Goal: Task Accomplishment & Management: Manage account settings

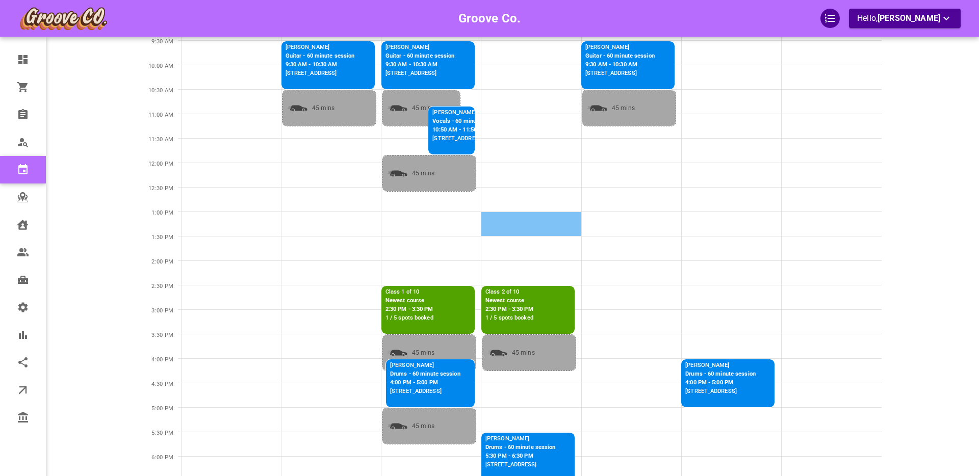
scroll to position [229, 0]
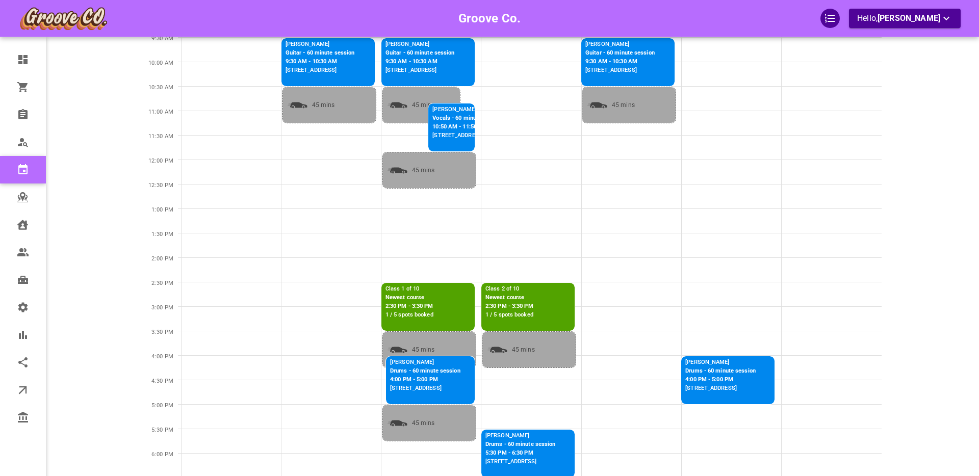
click at [412, 303] on p "2:30 PM - 3:30 PM" at bounding box center [410, 306] width 48 height 9
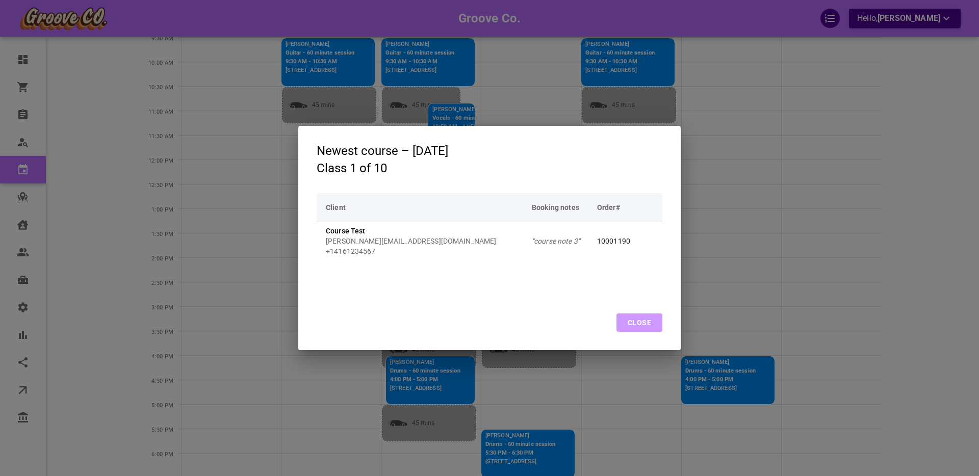
drag, startPoint x: 635, startPoint y: 318, endPoint x: 617, endPoint y: 321, distance: 18.1
click at [636, 318] on button "Close" at bounding box center [640, 323] width 46 height 18
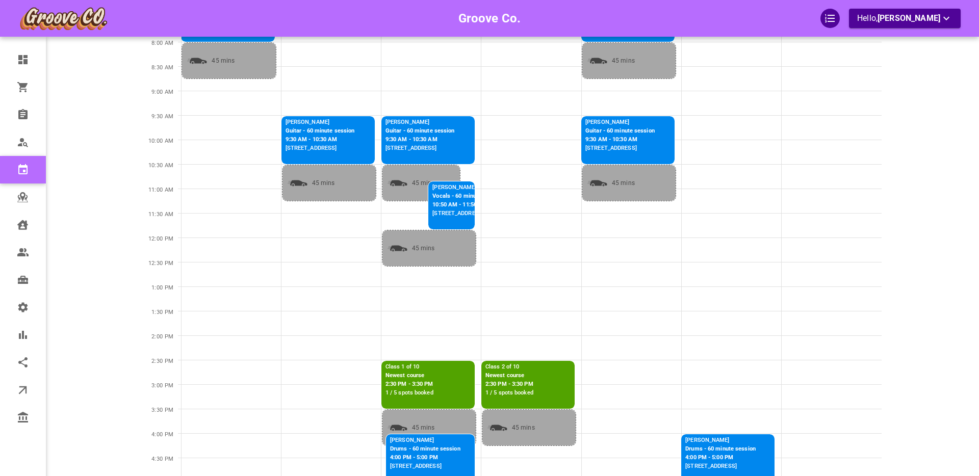
scroll to position [0, 0]
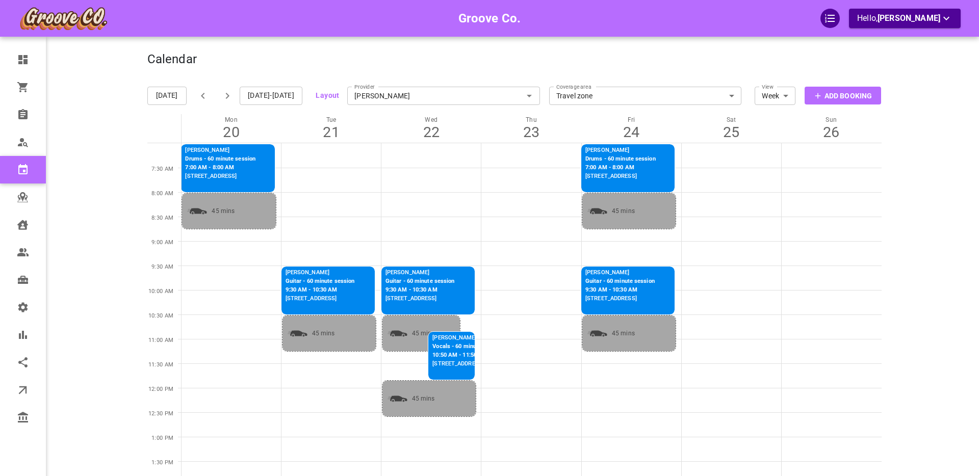
click at [387, 96] on input "[PERSON_NAME]" at bounding box center [443, 96] width 193 height 22
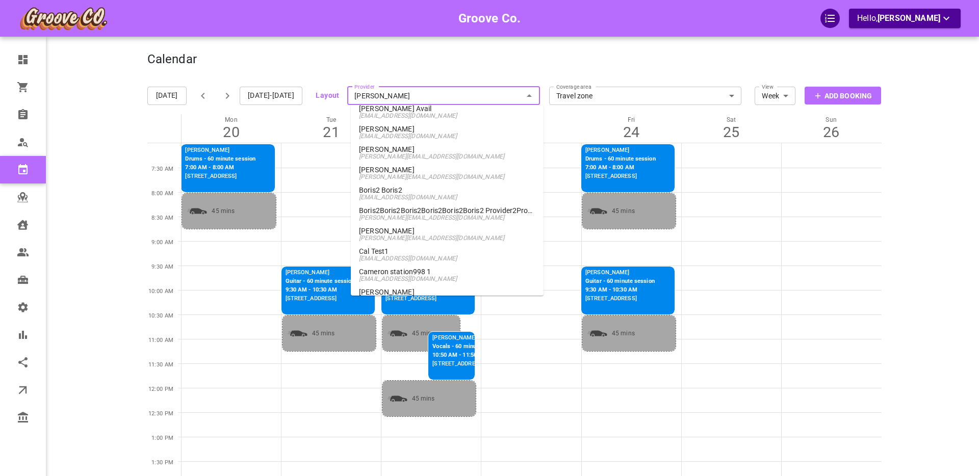
scroll to position [771, 0]
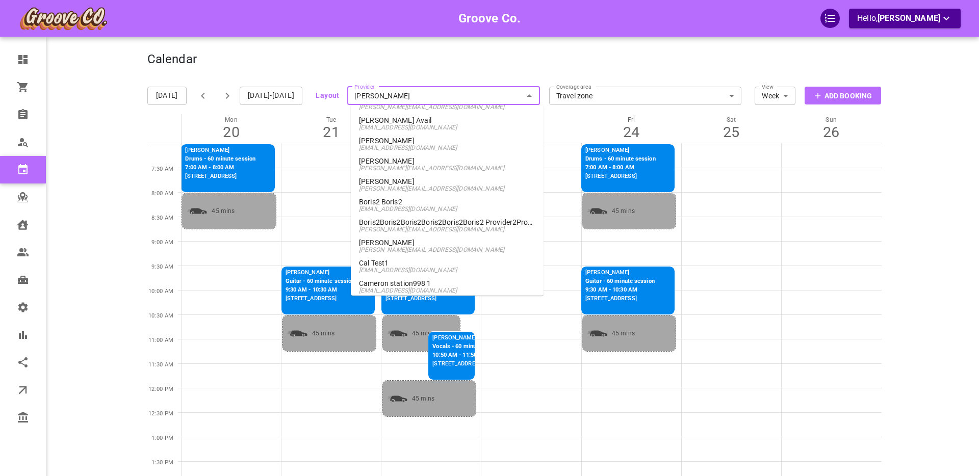
click at [392, 185] on span "[PERSON_NAME][EMAIL_ADDRESS][DOMAIN_NAME]" at bounding box center [447, 188] width 176 height 7
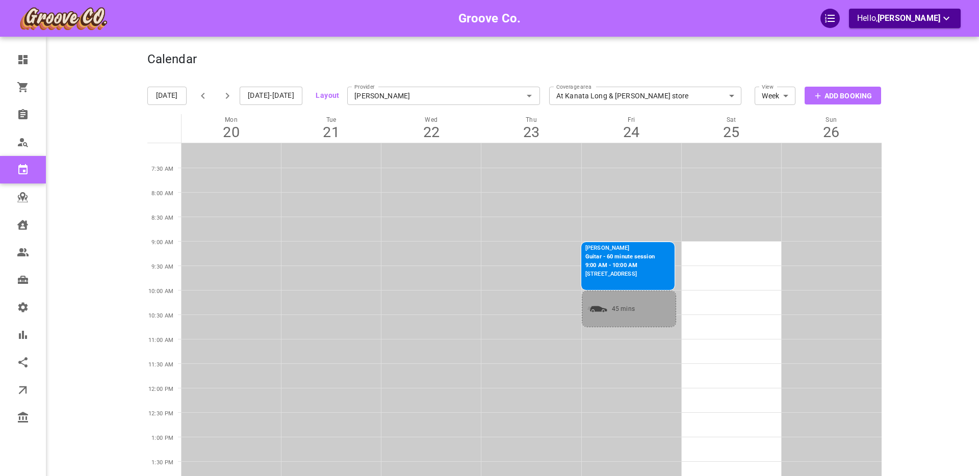
click at [266, 96] on button "Oct 20-26, 2025" at bounding box center [271, 96] width 63 height 18
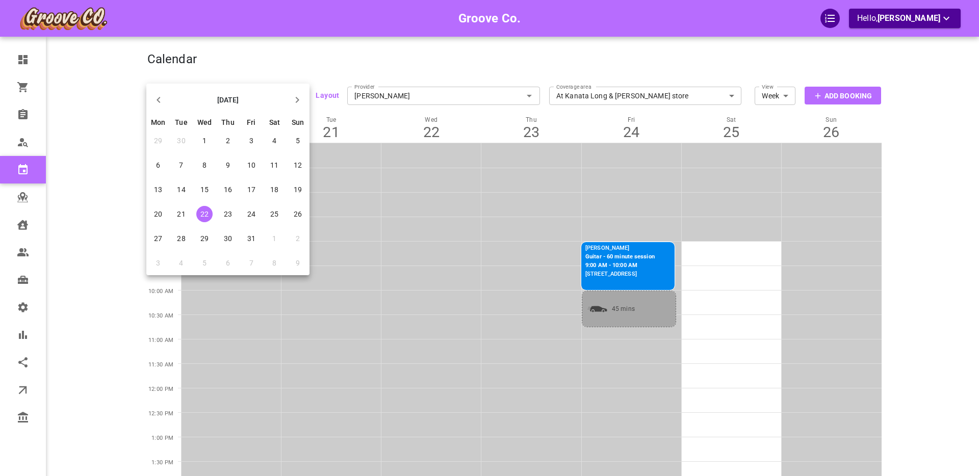
click at [159, 99] on icon "button" at bounding box center [159, 100] width 12 height 12
click at [160, 238] on span "22" at bounding box center [158, 239] width 8 height 8
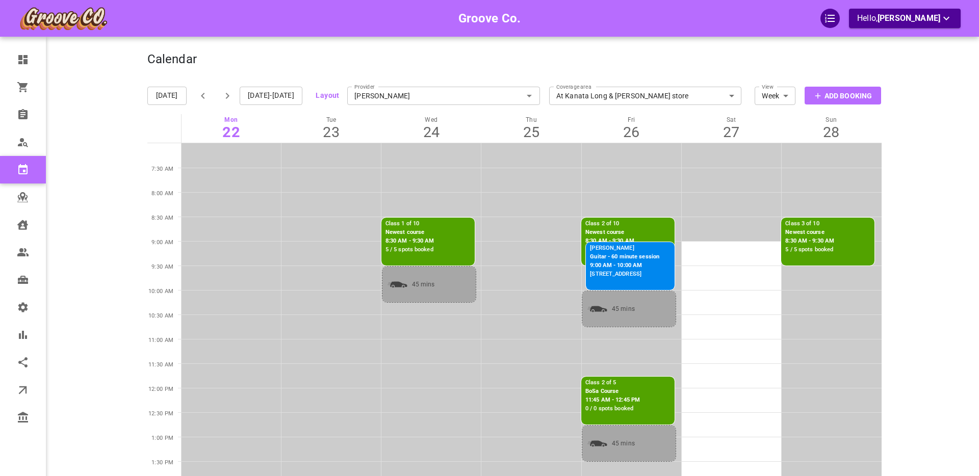
click at [414, 236] on p "Newest course" at bounding box center [410, 233] width 49 height 9
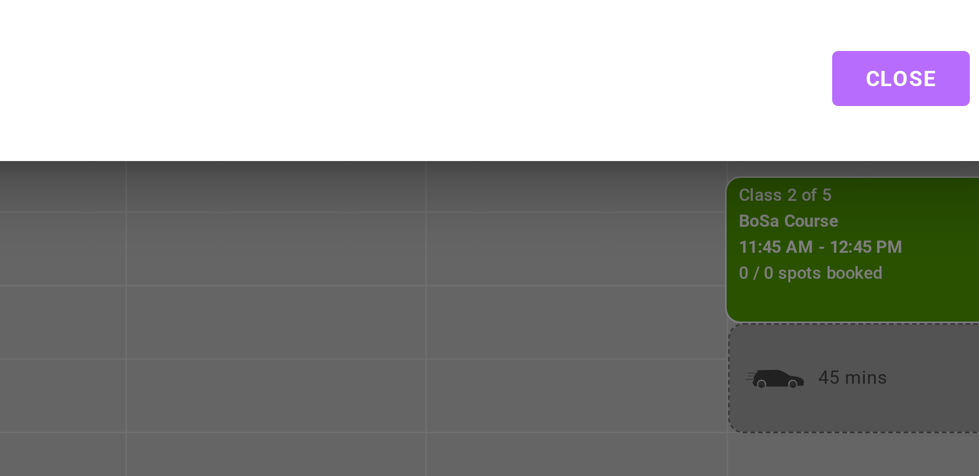
click at [445, 411] on div "Newest course – Wed, Sep 24, 2025 Class 1 of 10 Client Booking notes Order# Cou…" at bounding box center [489, 238] width 979 height 476
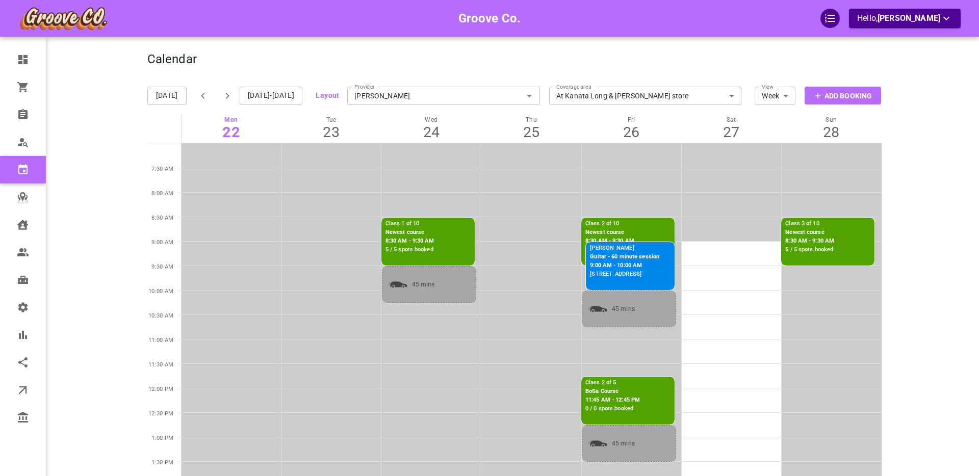
click at [618, 227] on p "Class 2 of 10" at bounding box center [610, 224] width 49 height 9
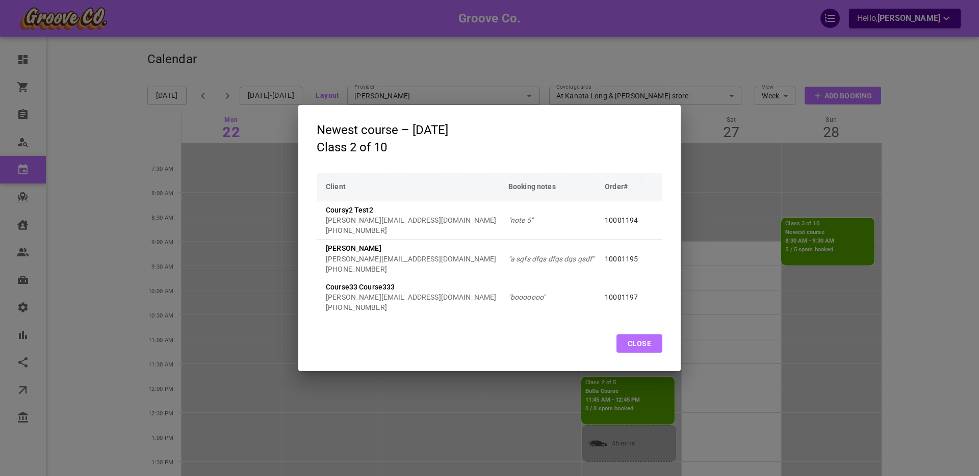
click at [638, 345] on button "Close" at bounding box center [640, 344] width 46 height 18
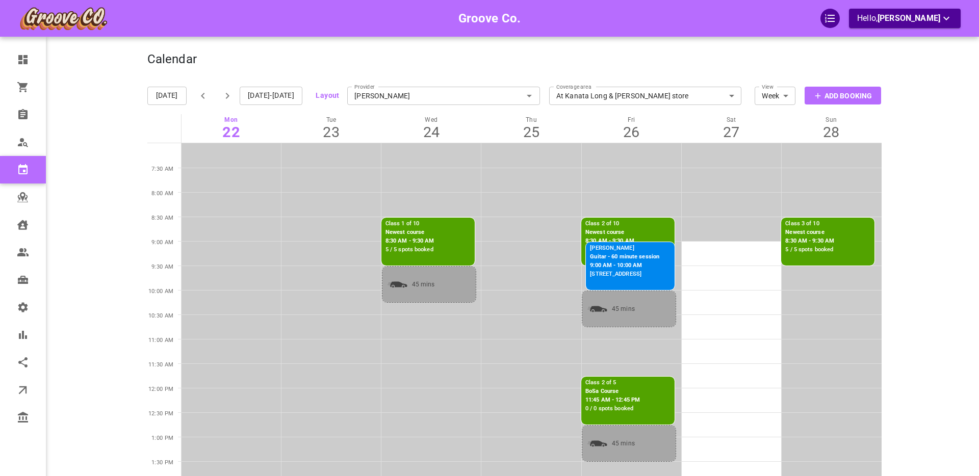
click at [424, 255] on div "Class 1 of 10 Newest course 8:30 AM - 9:30 AM 5 / 5 spots booked" at bounding box center [428, 237] width 93 height 38
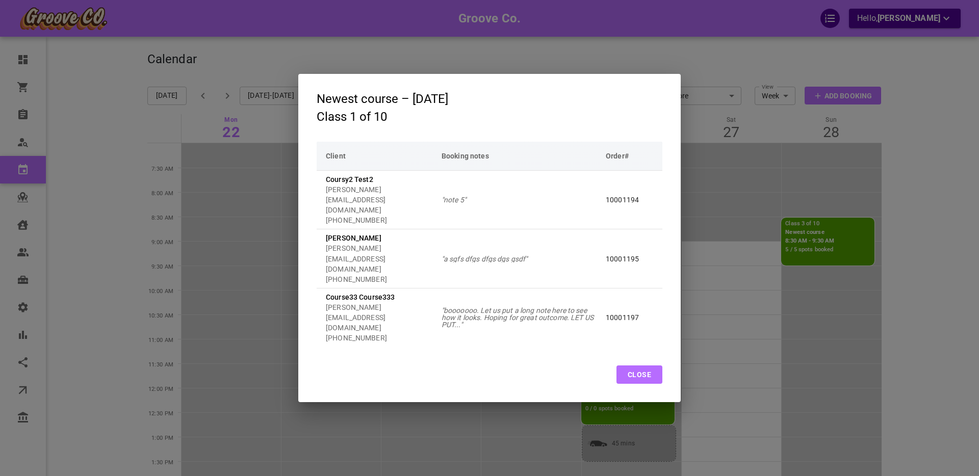
click at [641, 366] on button "Close" at bounding box center [640, 375] width 46 height 18
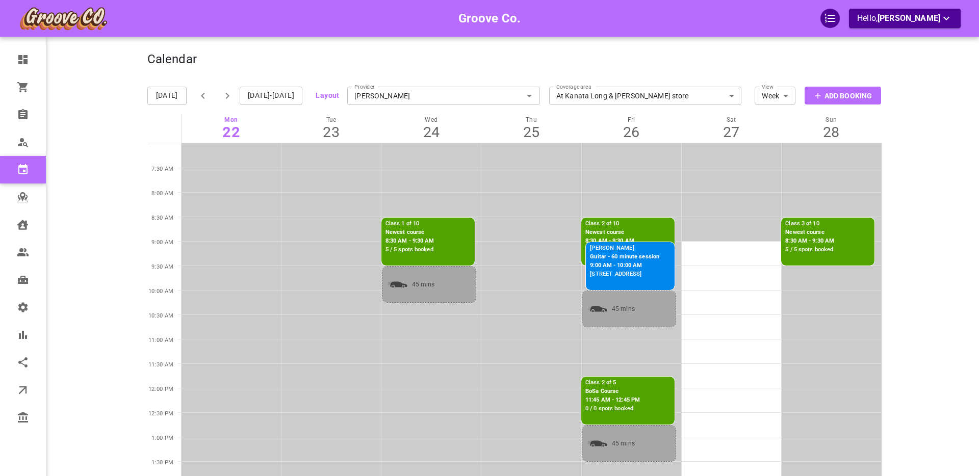
click at [622, 395] on p "BoSa Course" at bounding box center [613, 392] width 55 height 9
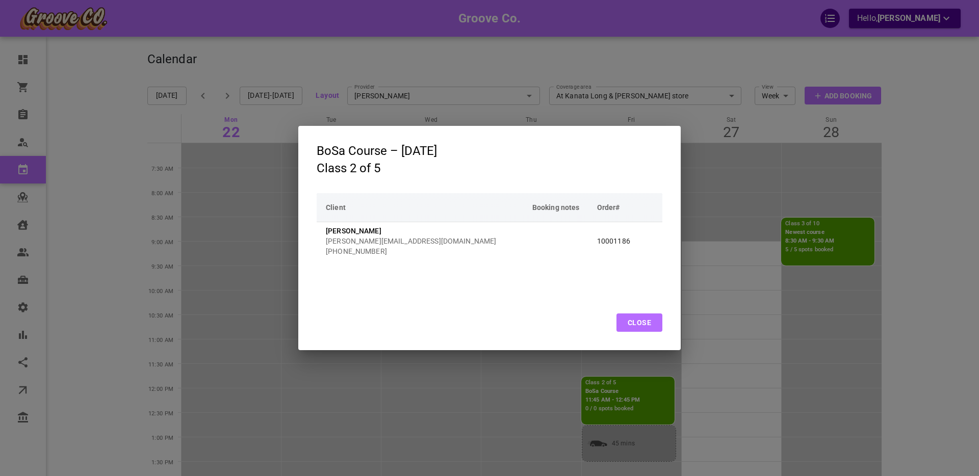
click at [650, 323] on button "Close" at bounding box center [640, 323] width 46 height 18
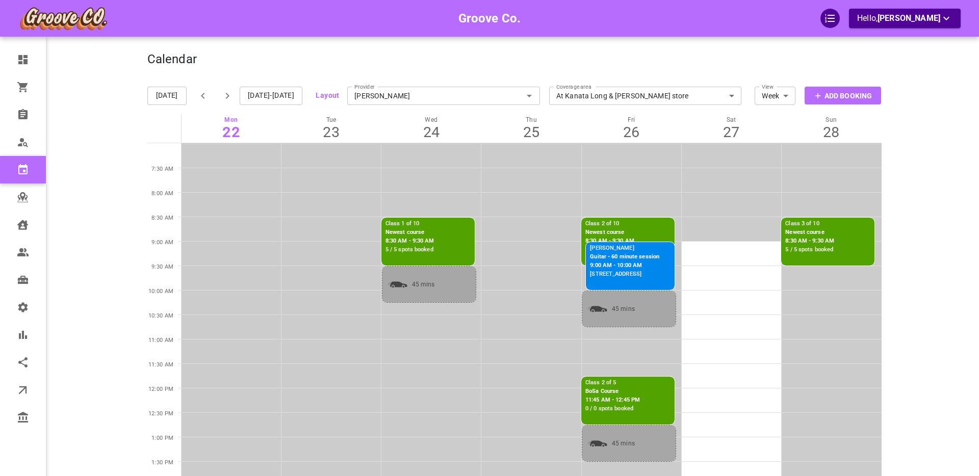
drag, startPoint x: 393, startPoint y: 75, endPoint x: 395, endPoint y: 84, distance: 8.9
click at [394, 76] on div "Calendar Add Booking" at bounding box center [514, 65] width 734 height 26
click at [386, 93] on input "[PERSON_NAME]" at bounding box center [443, 96] width 193 height 22
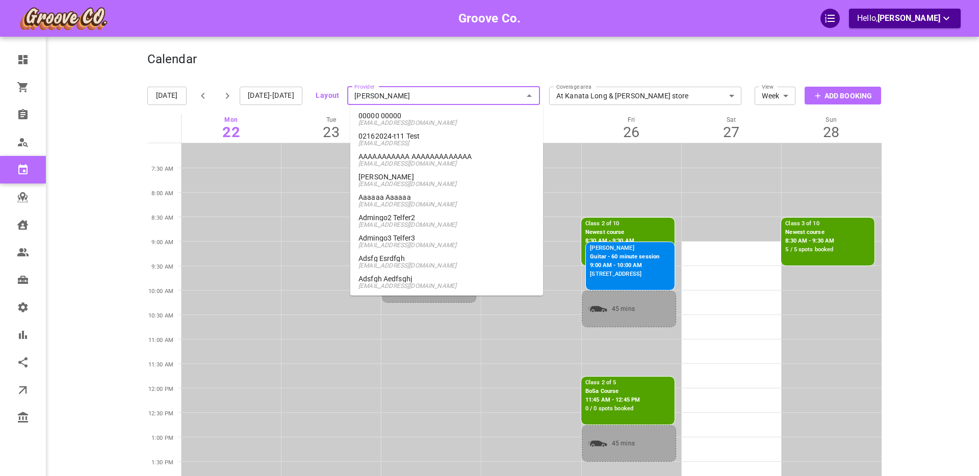
scroll to position [670, 0]
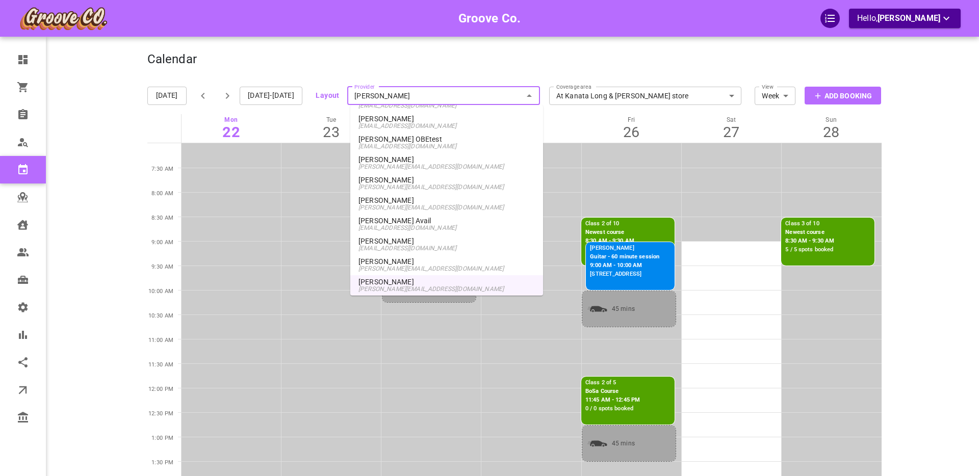
click at [401, 159] on p "[PERSON_NAME]" at bounding box center [447, 159] width 176 height 7
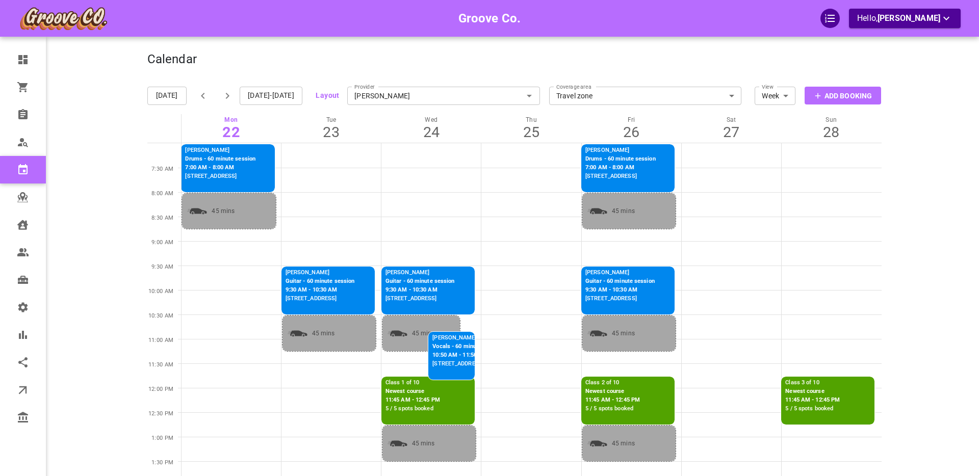
click at [409, 399] on p "11:45 AM - 12:45 PM" at bounding box center [413, 400] width 55 height 9
click at [289, 96] on button "[DATE]-[DATE]" at bounding box center [271, 96] width 63 height 18
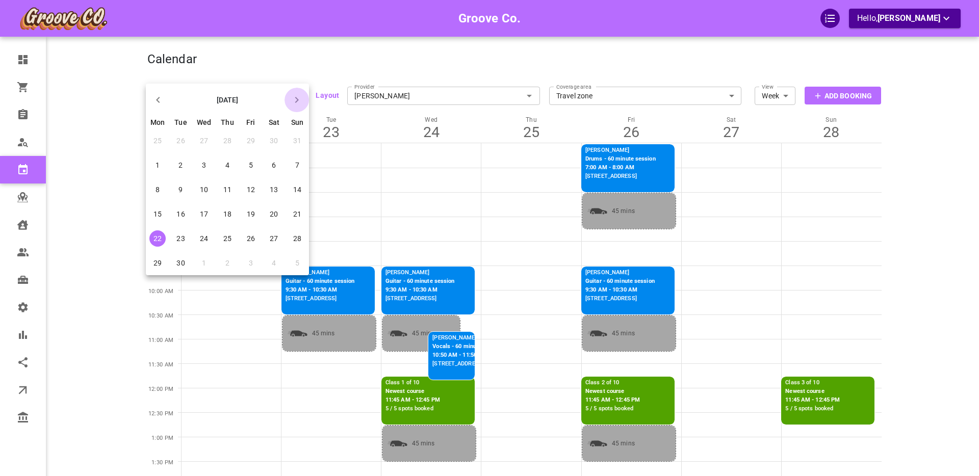
drag, startPoint x: 293, startPoint y: 97, endPoint x: 294, endPoint y: 104, distance: 7.3
click at [293, 97] on icon "button" at bounding box center [297, 100] width 12 height 12
click at [200, 216] on span "22" at bounding box center [204, 214] width 8 height 8
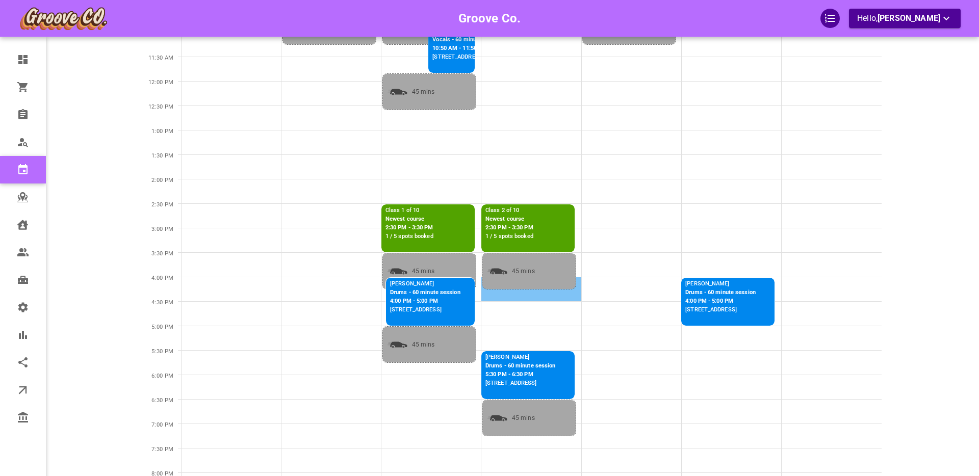
scroll to position [308, 0]
click at [416, 224] on p "2:30 PM - 3:30 PM" at bounding box center [410, 227] width 48 height 9
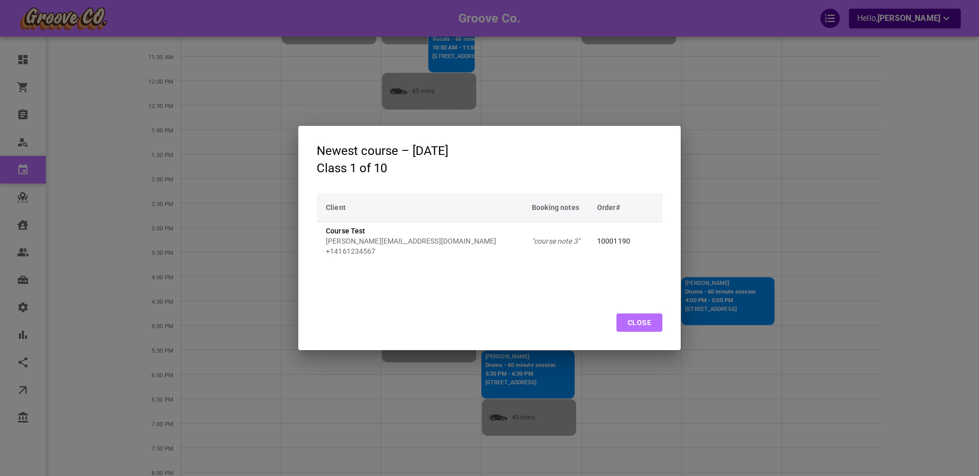
click at [640, 323] on button "Close" at bounding box center [640, 323] width 46 height 18
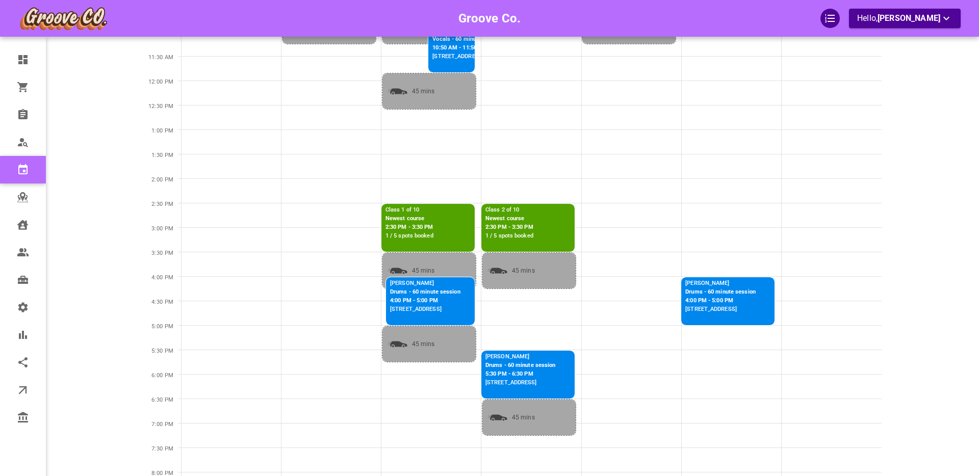
click at [513, 216] on p "Newest course" at bounding box center [510, 219] width 48 height 9
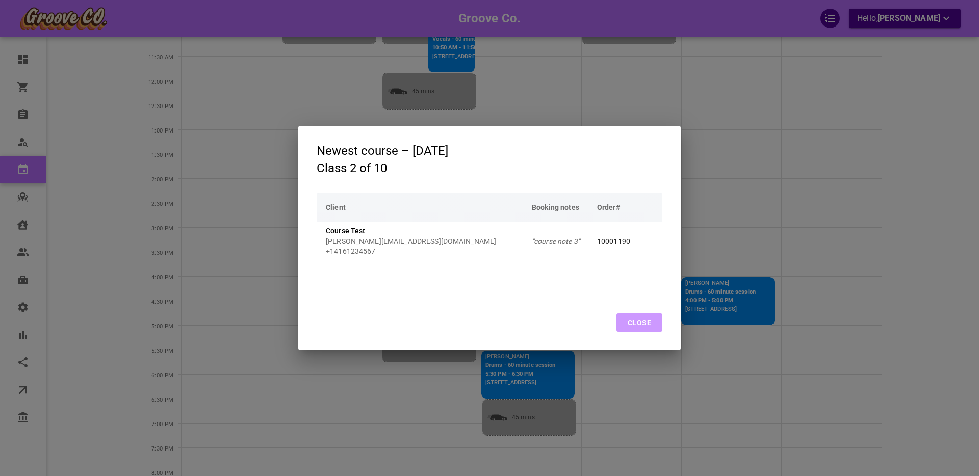
click at [633, 320] on button "Close" at bounding box center [640, 323] width 46 height 18
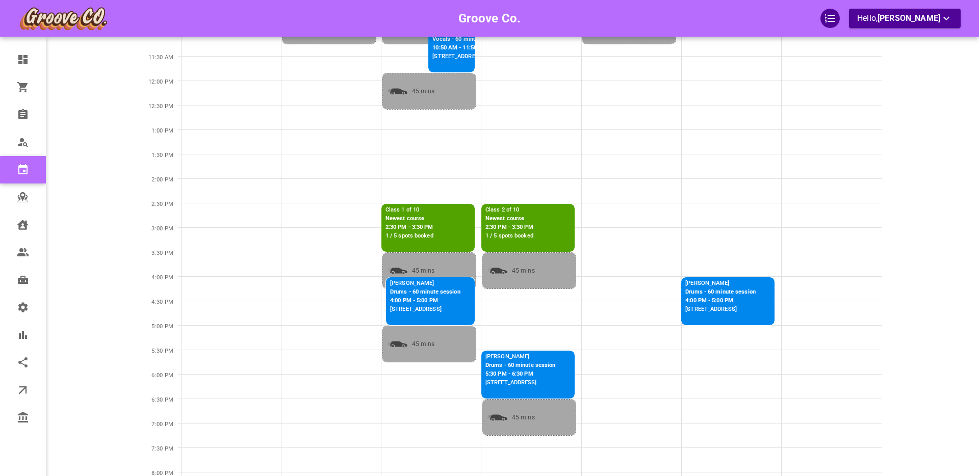
scroll to position [0, 0]
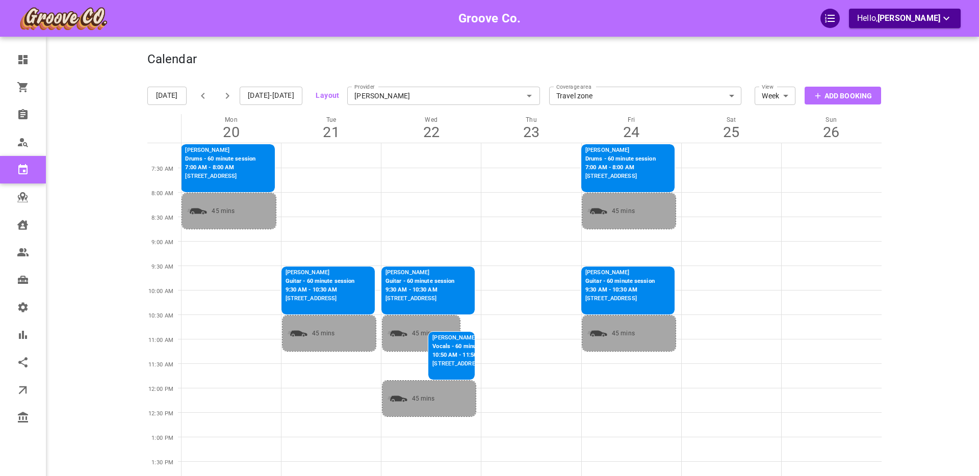
click at [393, 92] on input "[PERSON_NAME]" at bounding box center [443, 96] width 193 height 22
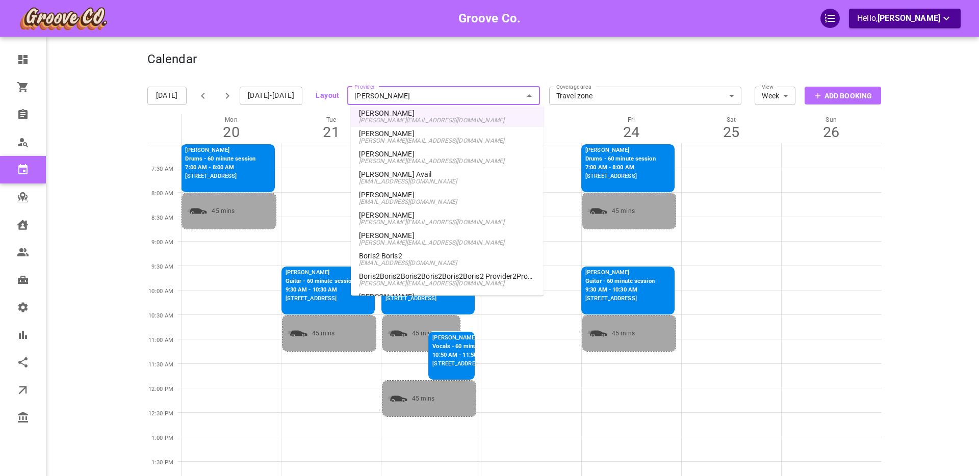
scroll to position [718, 0]
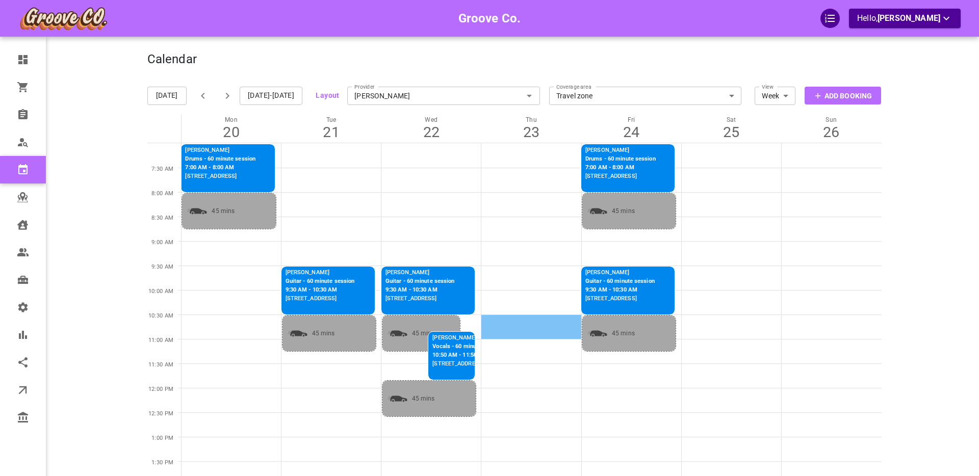
click at [496, 319] on td at bounding box center [531, 327] width 100 height 24
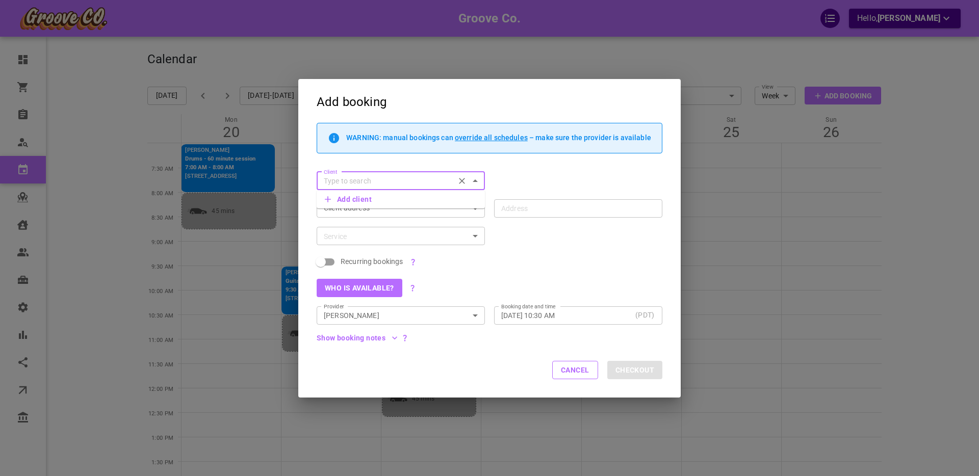
scroll to position [465, 0]
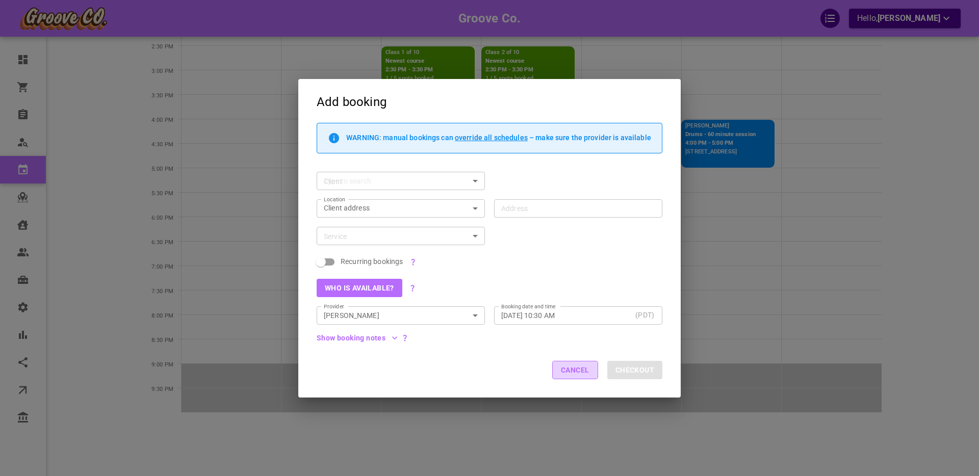
drag, startPoint x: 567, startPoint y: 366, endPoint x: 426, endPoint y: 111, distance: 291.8
click at [567, 366] on button "Cancel" at bounding box center [575, 370] width 46 height 18
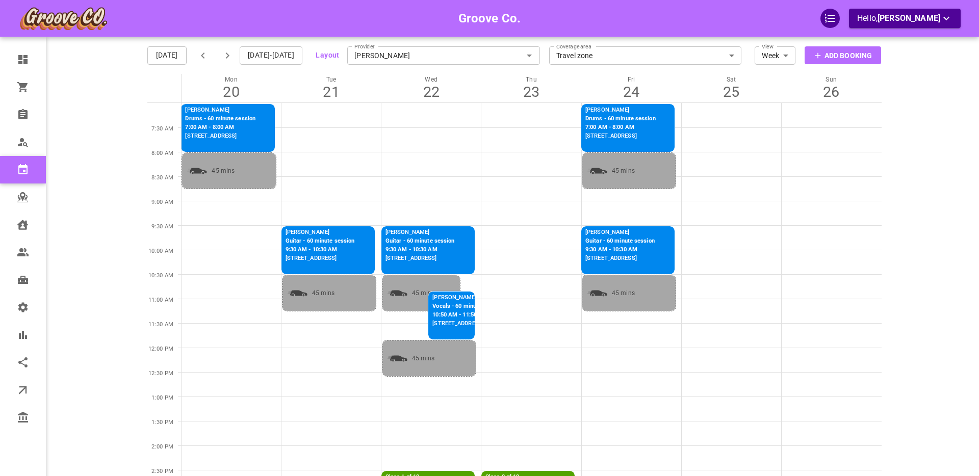
scroll to position [0, 0]
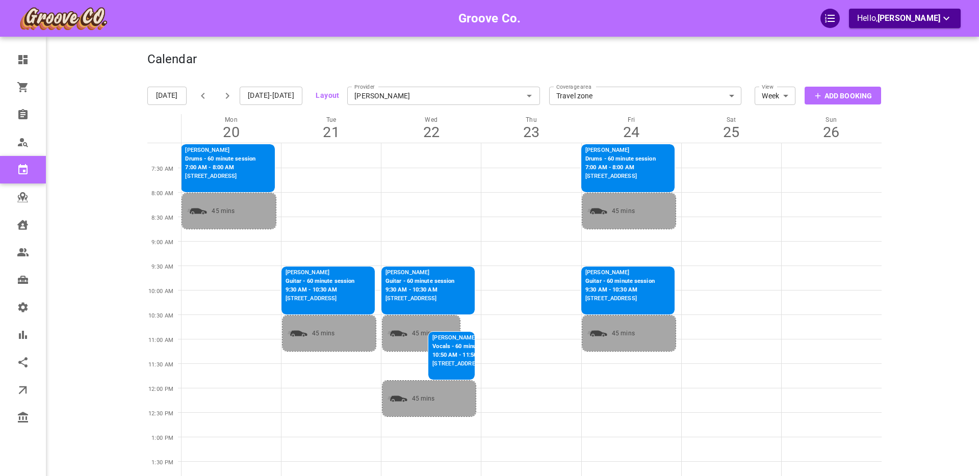
drag, startPoint x: 243, startPoint y: 92, endPoint x: 233, endPoint y: 92, distance: 10.2
click at [234, 92] on div "Oct 20-26, 2025" at bounding box center [247, 96] width 112 height 24
click at [259, 95] on button "Oct 20-26, 2025" at bounding box center [271, 96] width 63 height 18
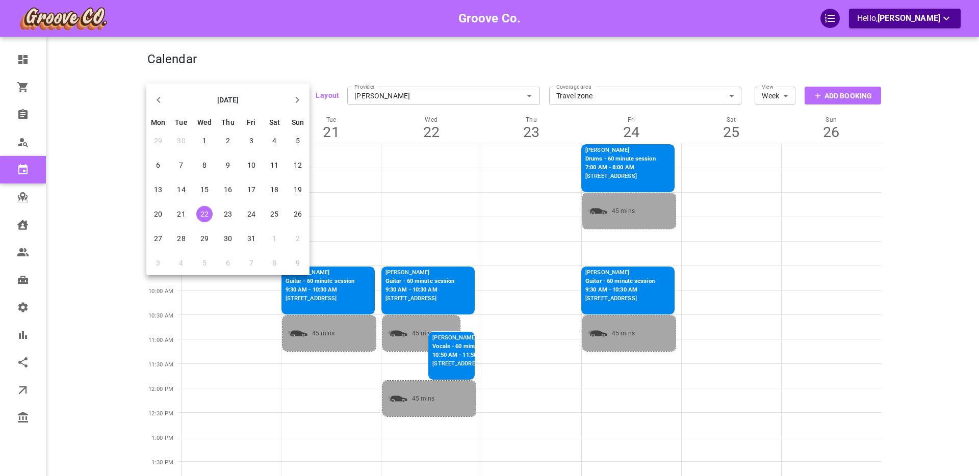
click at [158, 99] on icon "button" at bounding box center [159, 100] width 12 height 12
click at [155, 237] on span "22" at bounding box center [158, 239] width 8 height 8
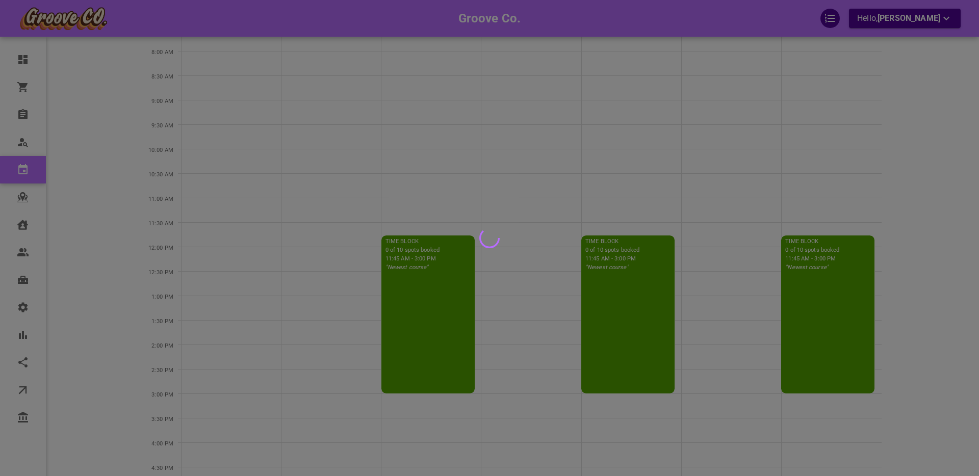
scroll to position [145, 0]
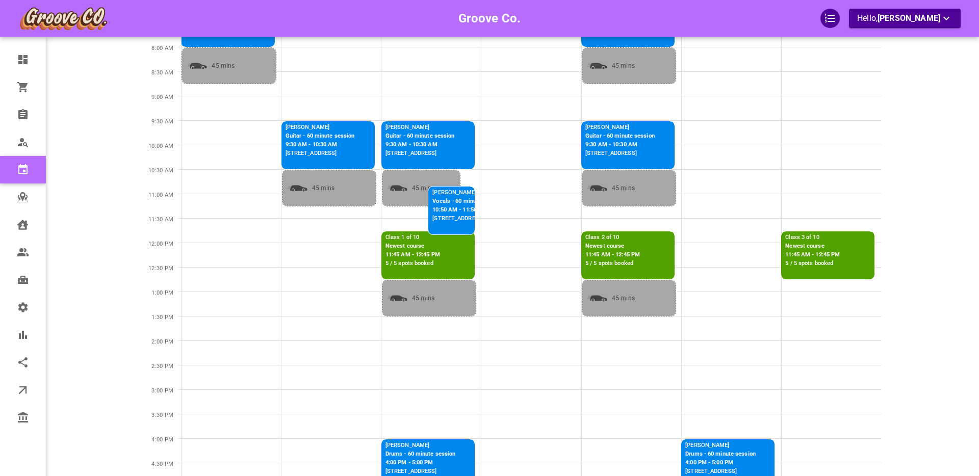
click at [442, 249] on div "Class 1 of 10 Newest course 11:45 AM - 12:45 PM 5 / 5 spots booked" at bounding box center [428, 251] width 93 height 38
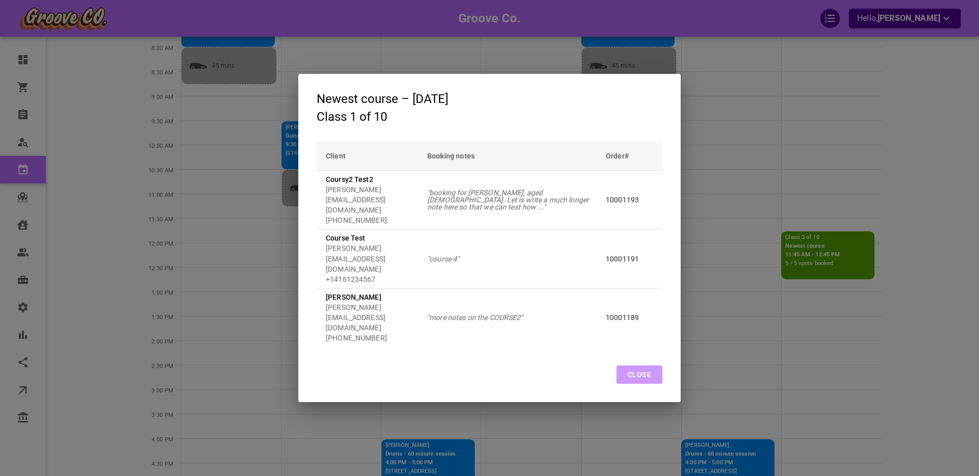
click at [649, 366] on button "Close" at bounding box center [640, 375] width 46 height 18
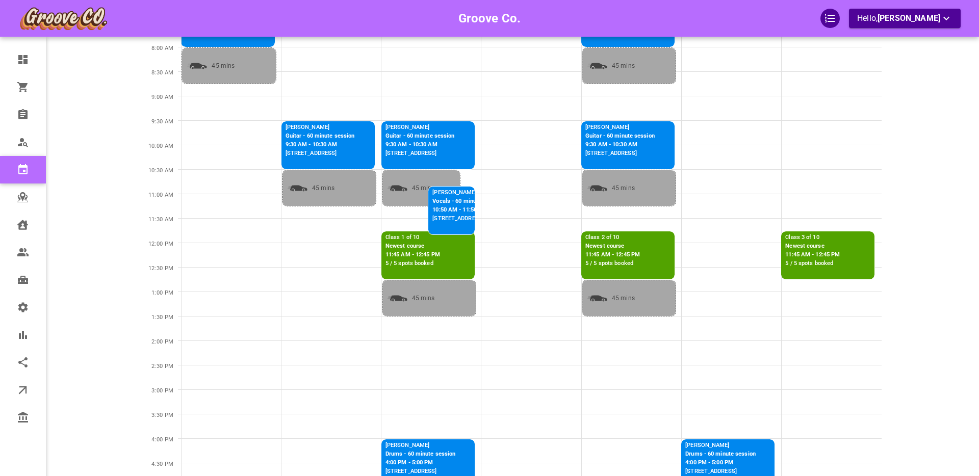
click at [622, 256] on p "11:45 AM - 12:45 PM" at bounding box center [613, 255] width 55 height 9
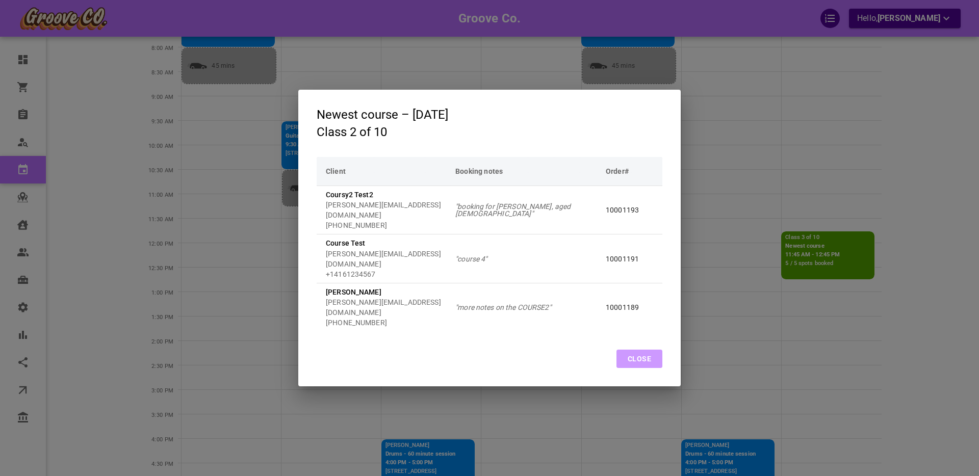
click at [639, 350] on button "Close" at bounding box center [640, 359] width 46 height 18
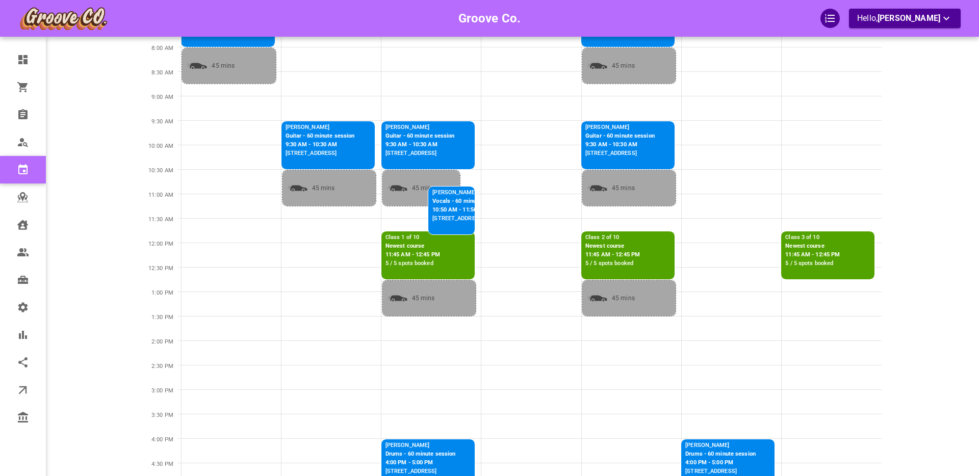
scroll to position [0, 0]
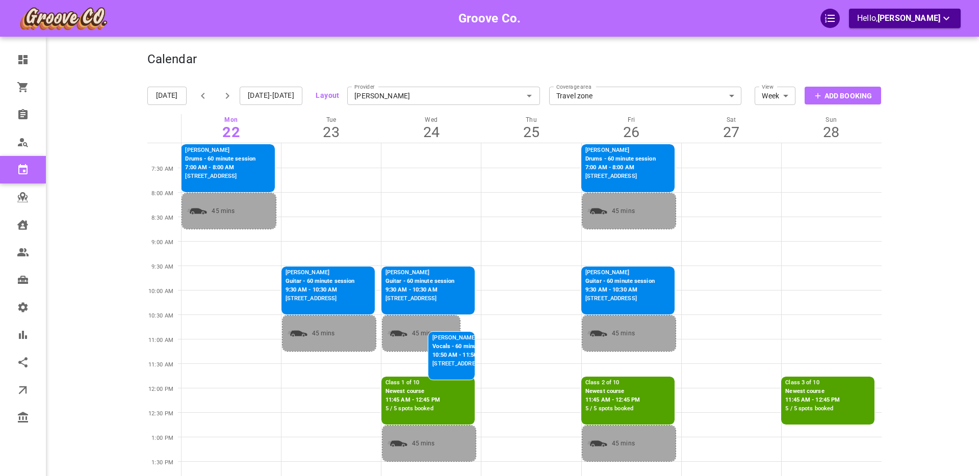
click at [825, 396] on p "11:45 AM - 12:45 PM" at bounding box center [812, 400] width 55 height 9
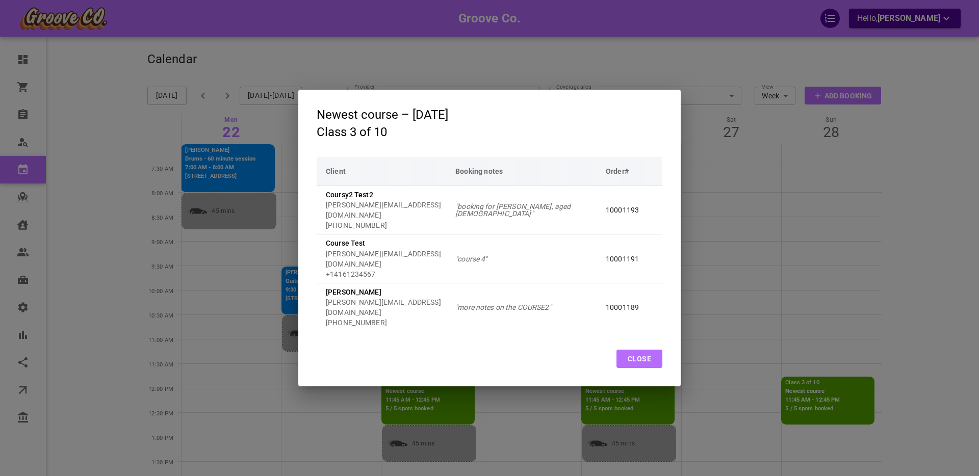
click at [642, 350] on button "Close" at bounding box center [640, 359] width 46 height 18
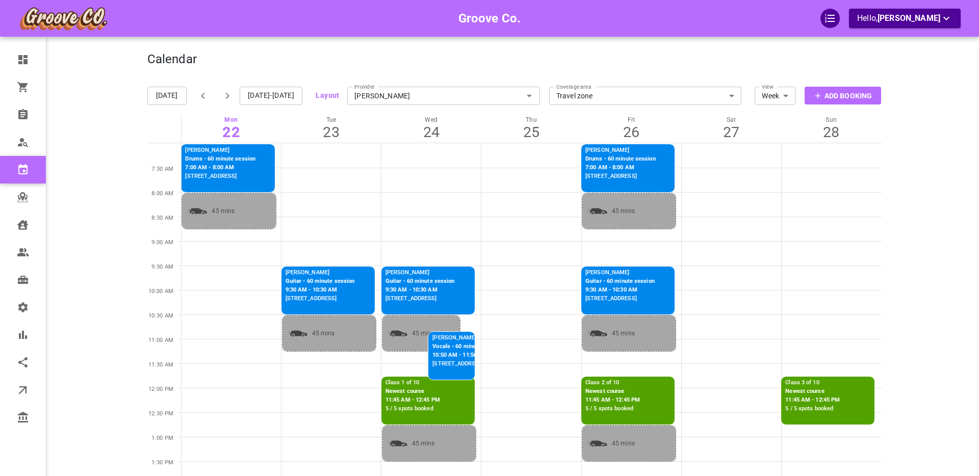
click at [421, 398] on p "11:45 AM - 12:45 PM" at bounding box center [413, 400] width 55 height 9
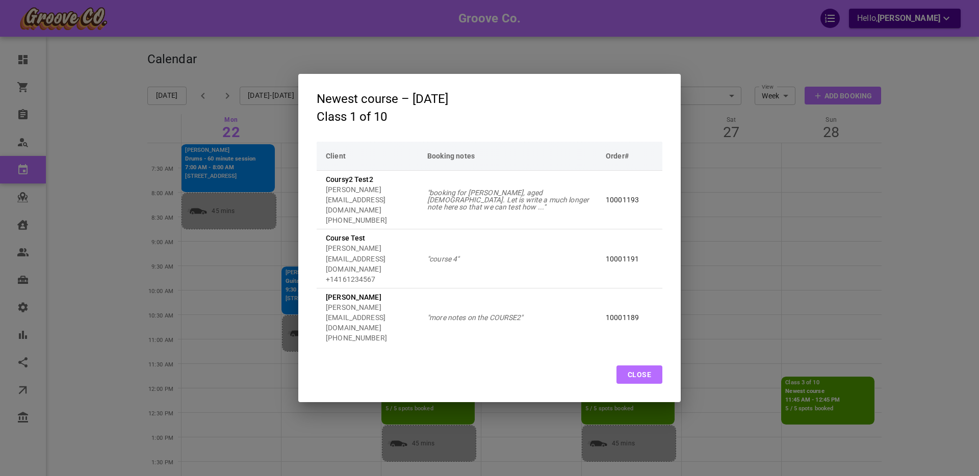
click at [632, 366] on button "Close" at bounding box center [640, 375] width 46 height 18
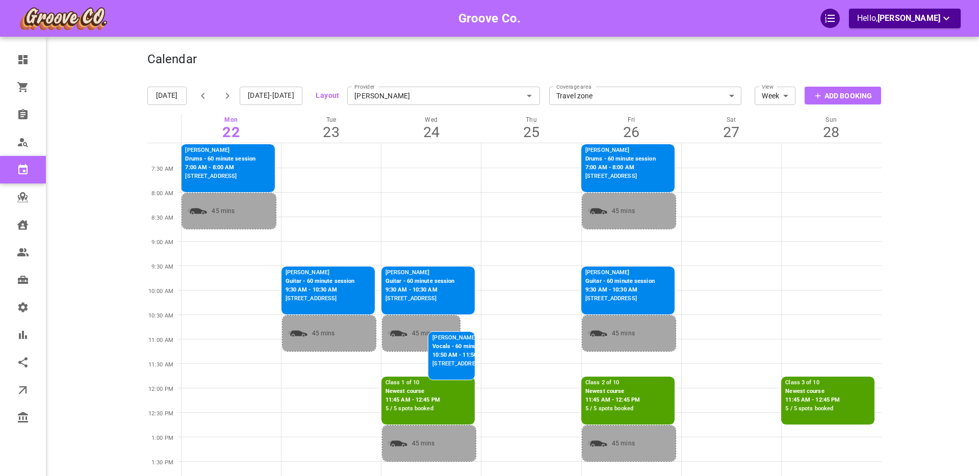
click at [627, 398] on p "11:45 AM - 12:45 PM" at bounding box center [613, 400] width 55 height 9
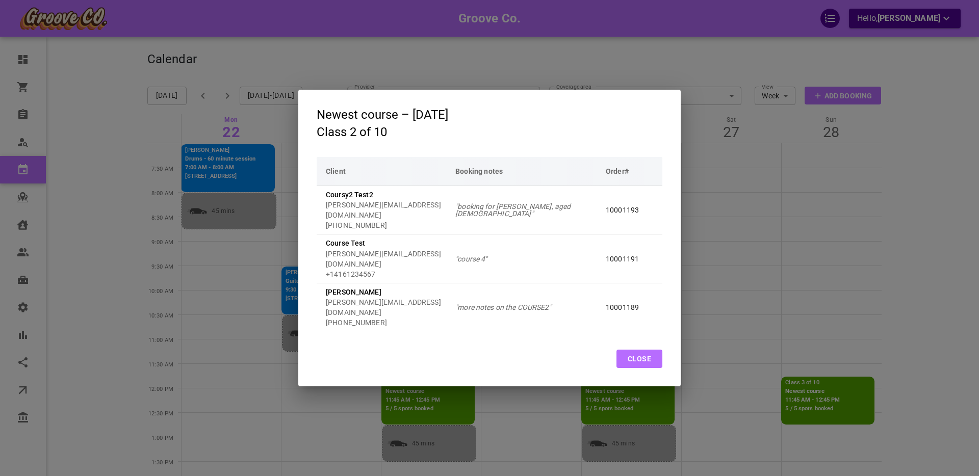
click at [819, 379] on div "Newest course – Fri, Sep 26, 2025 Class 2 of 10 Client Booking notes Order# Cou…" at bounding box center [489, 238] width 979 height 476
click at [633, 350] on button "Close" at bounding box center [640, 359] width 46 height 18
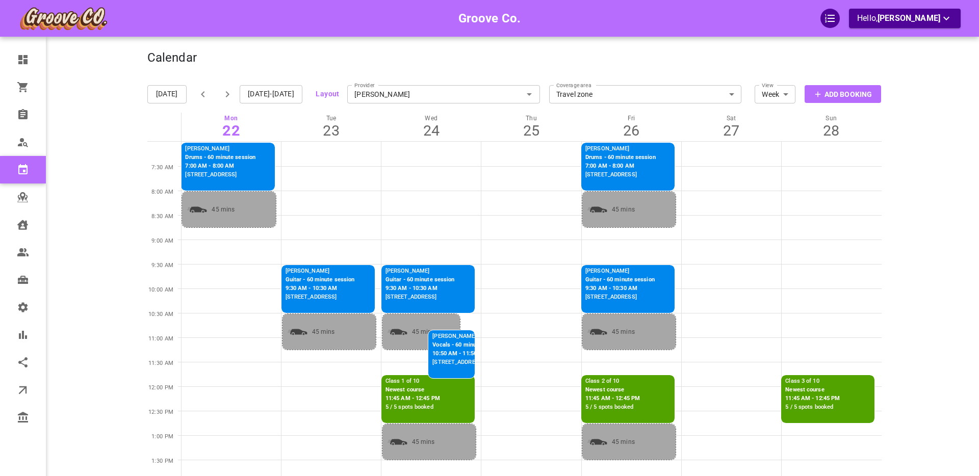
scroll to position [1, 0]
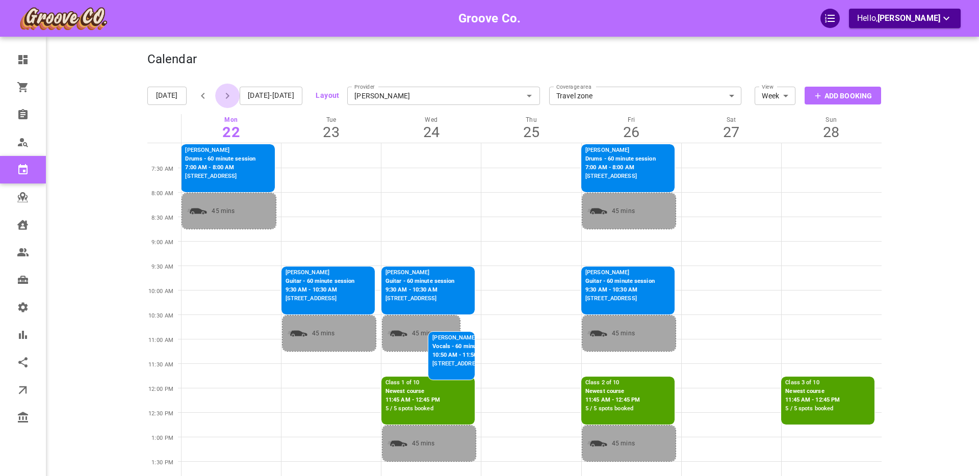
click at [225, 95] on icon "button" at bounding box center [227, 96] width 12 height 12
click at [202, 96] on icon "button" at bounding box center [202, 96] width 12 height 12
drag, startPoint x: 426, startPoint y: 97, endPoint x: 421, endPoint y: 93, distance: 6.5
click at [425, 95] on input "[PERSON_NAME]" at bounding box center [443, 96] width 193 height 22
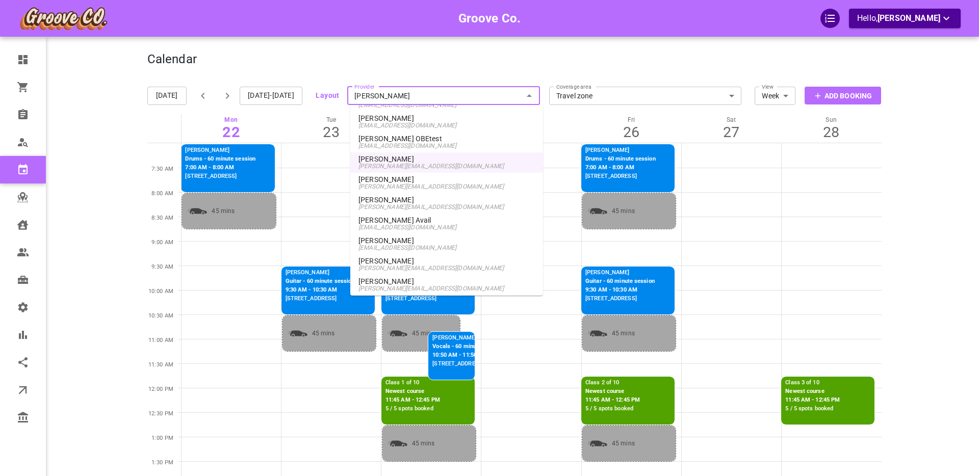
scroll to position [681, 0]
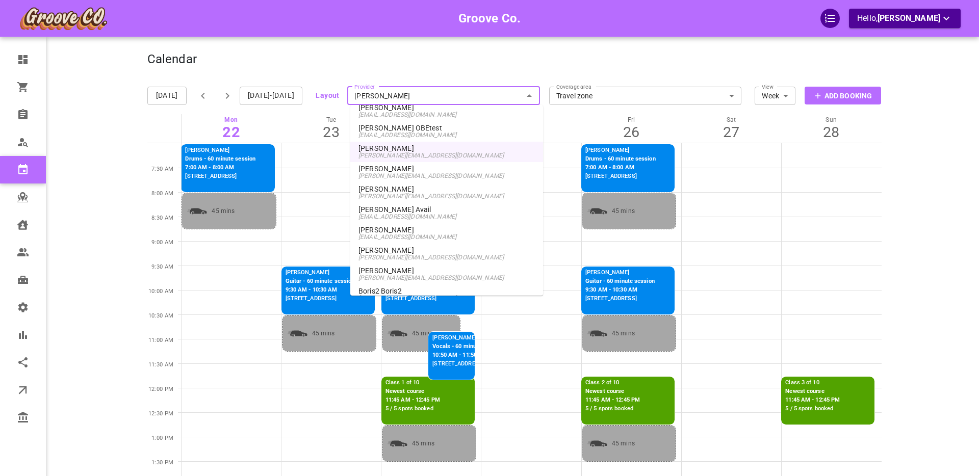
click at [395, 273] on p "[PERSON_NAME]" at bounding box center [447, 270] width 176 height 7
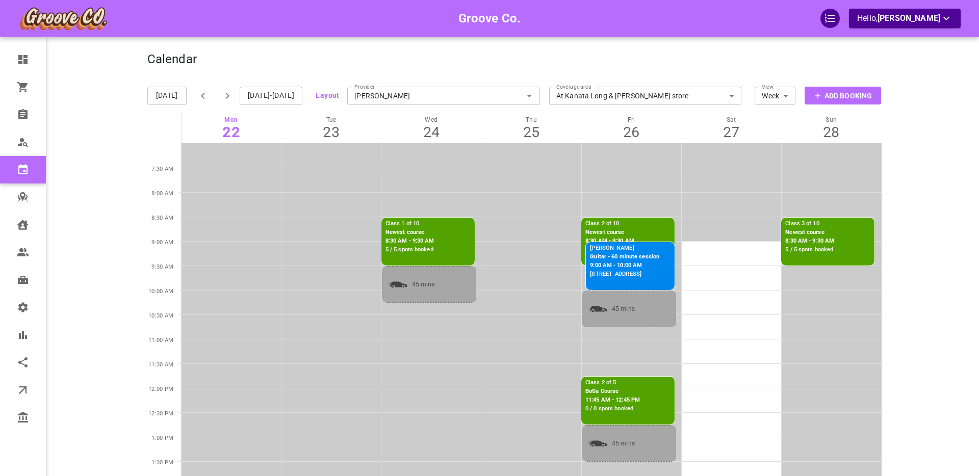
click at [396, 96] on input "[PERSON_NAME]" at bounding box center [443, 96] width 193 height 22
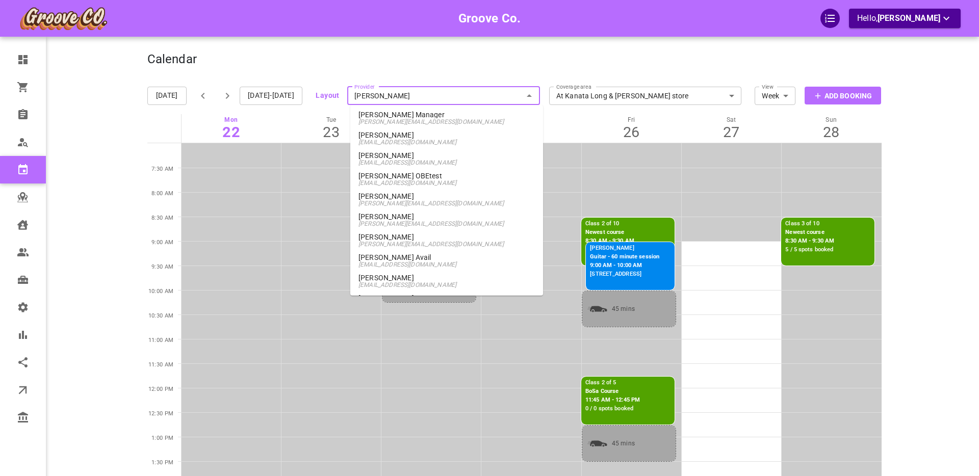
scroll to position [632, 0]
click at [402, 200] on p "[PERSON_NAME]" at bounding box center [447, 197] width 176 height 7
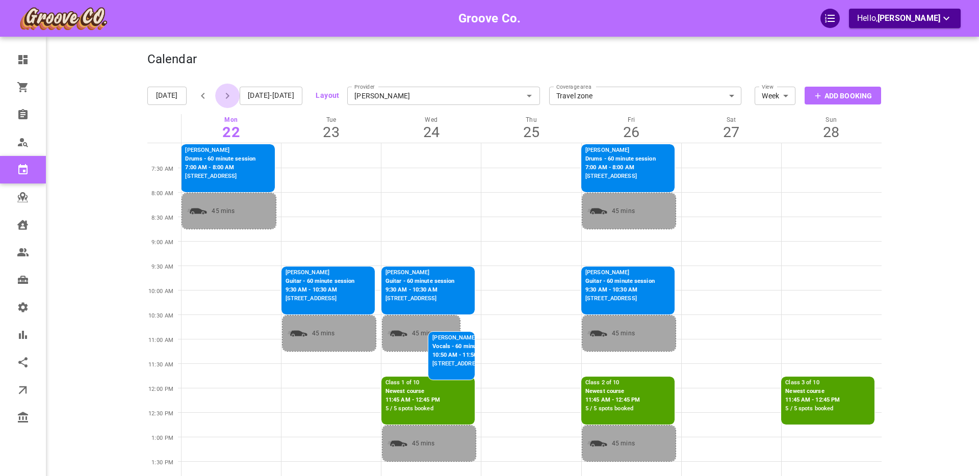
click at [226, 94] on icon "button" at bounding box center [228, 96] width 4 height 6
click at [378, 94] on input "[PERSON_NAME]" at bounding box center [445, 96] width 193 height 22
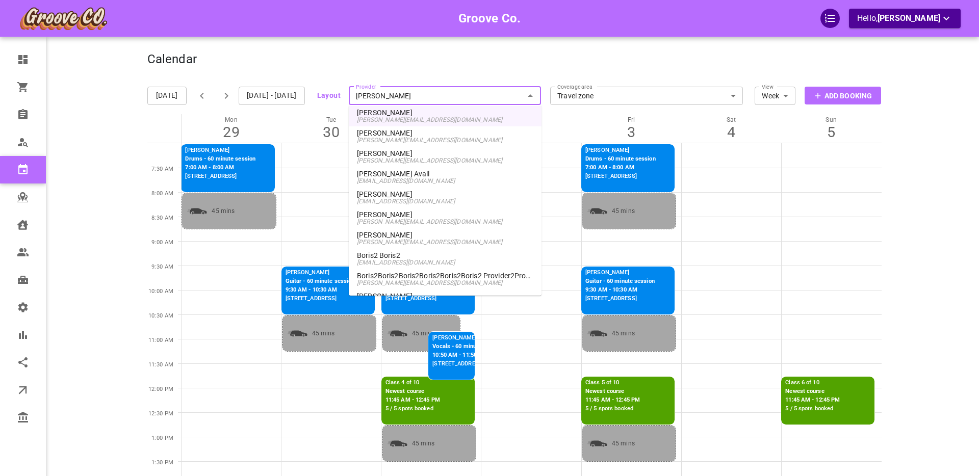
scroll to position [718, 0]
click at [398, 235] on p "[PERSON_NAME]" at bounding box center [445, 234] width 176 height 7
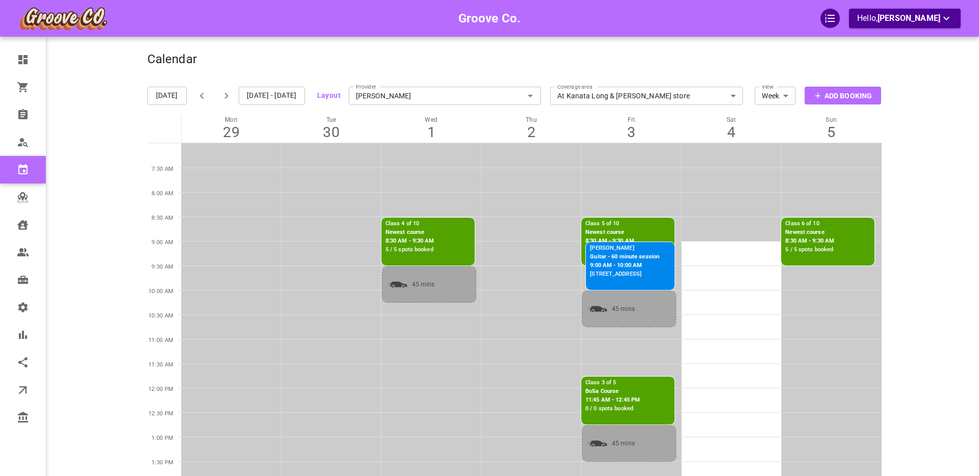
click at [384, 96] on input "[PERSON_NAME]" at bounding box center [445, 96] width 193 height 22
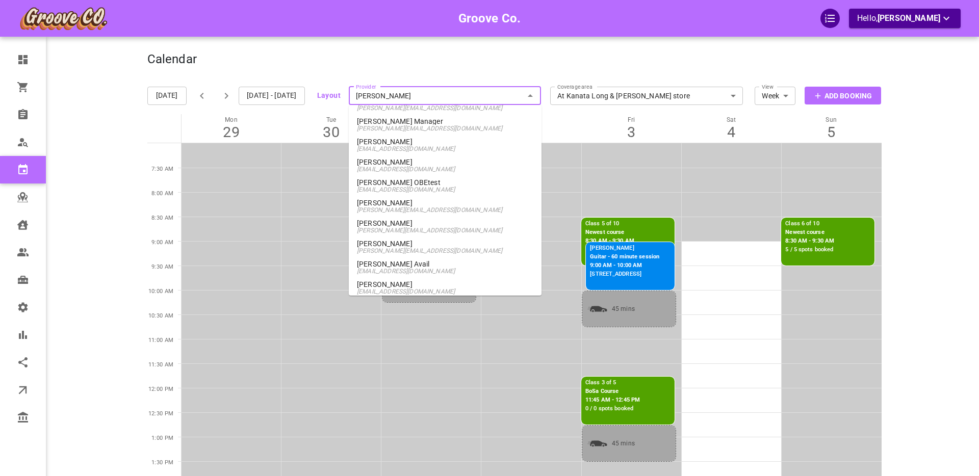
scroll to position [620, 0]
click at [397, 212] on p "[PERSON_NAME]" at bounding box center [445, 209] width 176 height 7
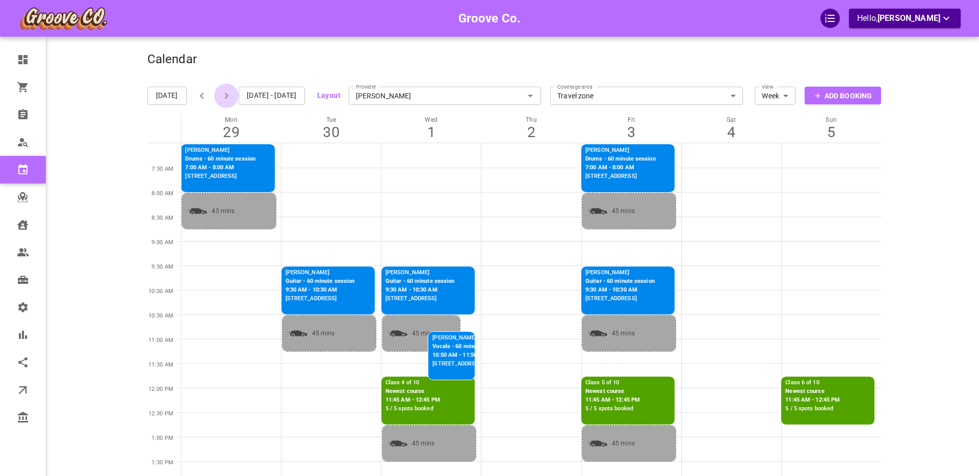
click at [229, 95] on icon "button" at bounding box center [226, 96] width 12 height 12
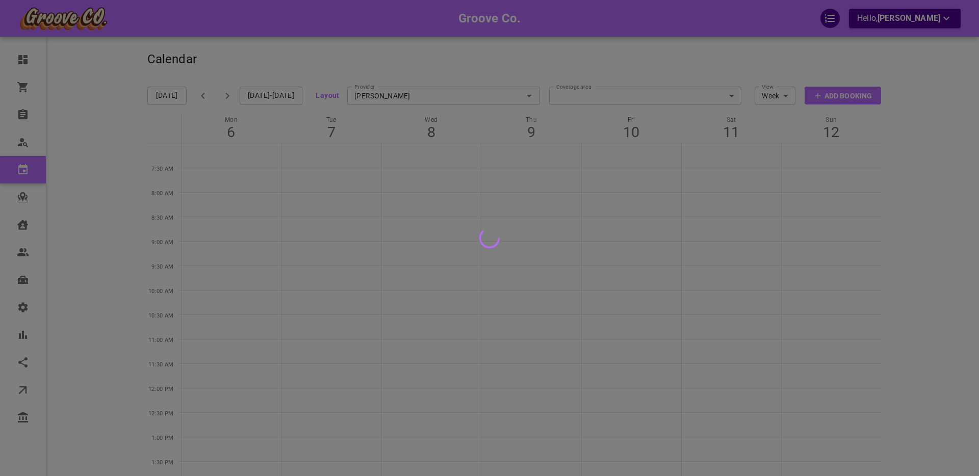
drag, startPoint x: 73, startPoint y: 169, endPoint x: 196, endPoint y: 4, distance: 206.3
click at [72, 169] on div at bounding box center [489, 238] width 979 height 476
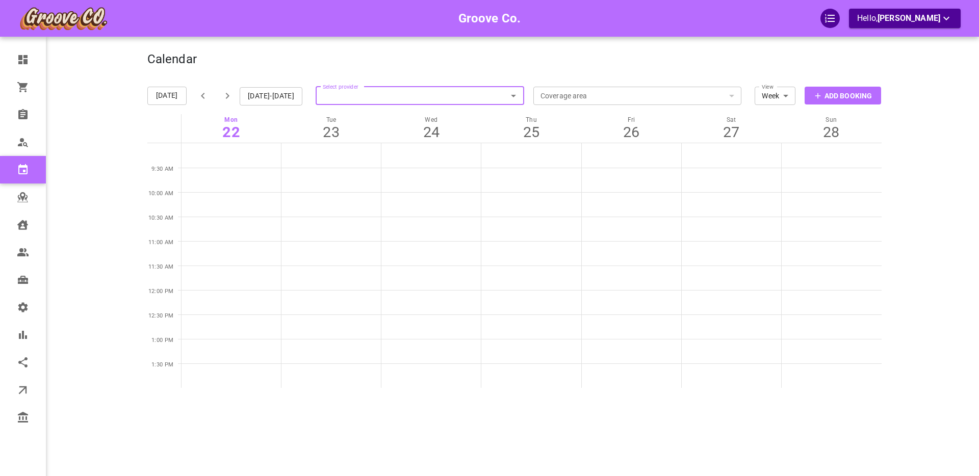
click at [359, 90] on label "Select provider" at bounding box center [341, 85] width 36 height 12
click at [361, 90] on input "Select provider" at bounding box center [420, 96] width 209 height 22
click at [381, 95] on input "Select provider" at bounding box center [420, 96] width 209 height 22
click at [374, 86] on input "Select provider" at bounding box center [420, 96] width 209 height 22
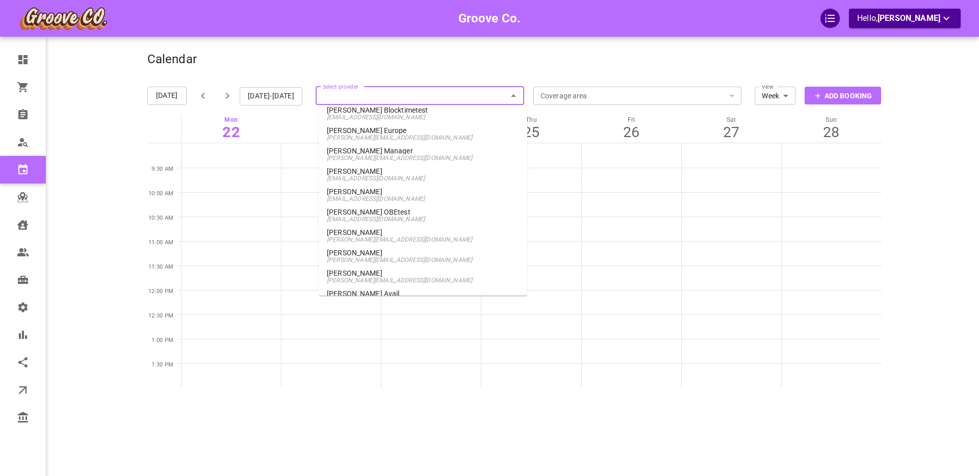
scroll to position [601, 0]
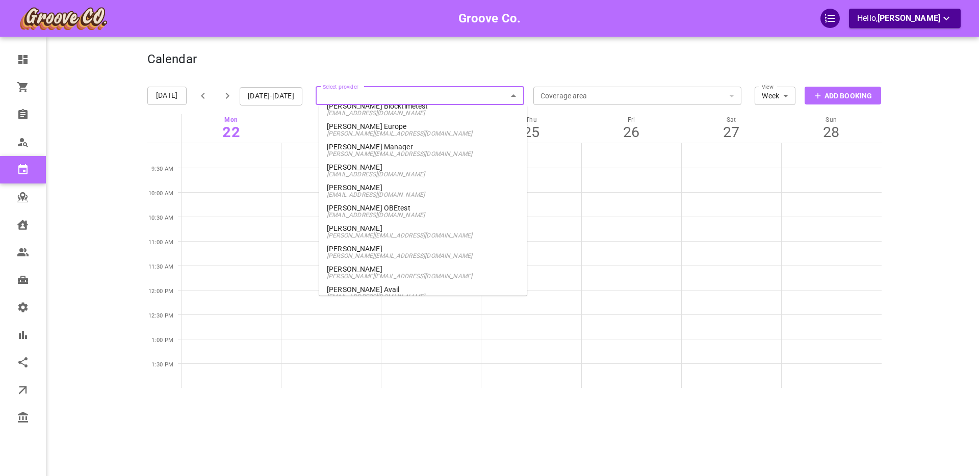
click at [353, 227] on p "[PERSON_NAME]" at bounding box center [423, 228] width 192 height 7
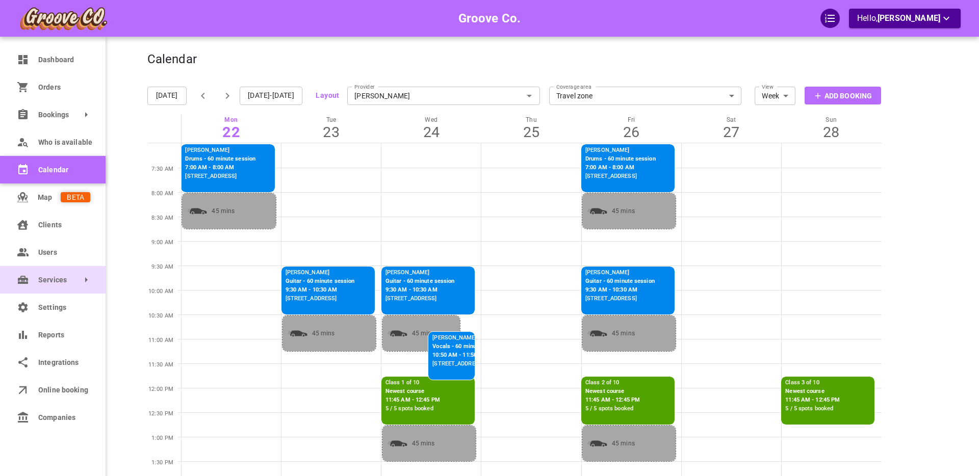
click at [45, 288] on link "Services" at bounding box center [53, 280] width 106 height 28
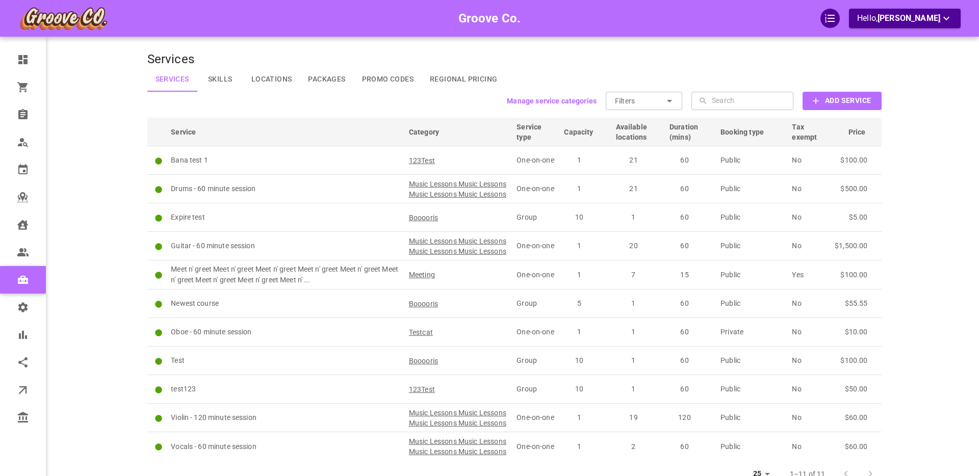
click at [829, 105] on b "Add Service" at bounding box center [848, 100] width 46 height 13
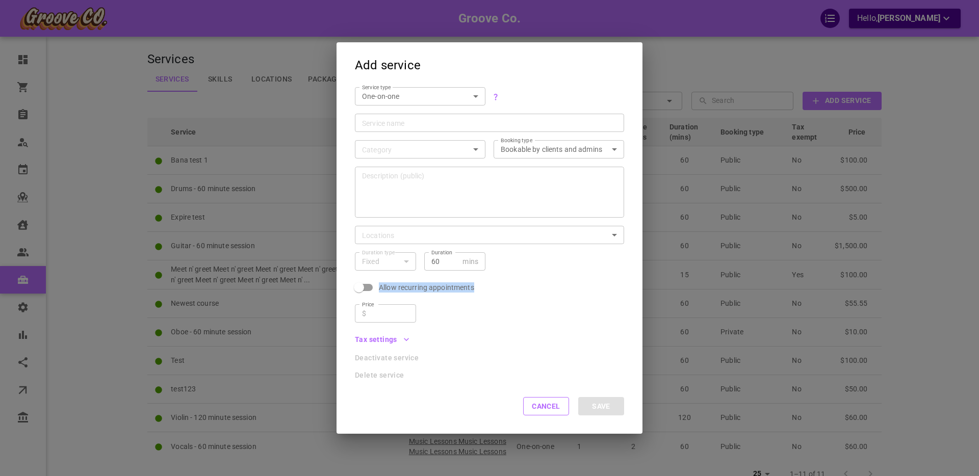
drag, startPoint x: 467, startPoint y: 285, endPoint x: 394, endPoint y: 282, distance: 73.5
click at [395, 282] on div "Allow recurring appointments" at bounding box center [485, 284] width 277 height 26
click at [449, 364] on div "Service type One-on-one SIMPLE ServiceType Service name Service name Category ​…" at bounding box center [490, 229] width 306 height 300
click at [536, 404] on button "Cancel" at bounding box center [546, 406] width 46 height 18
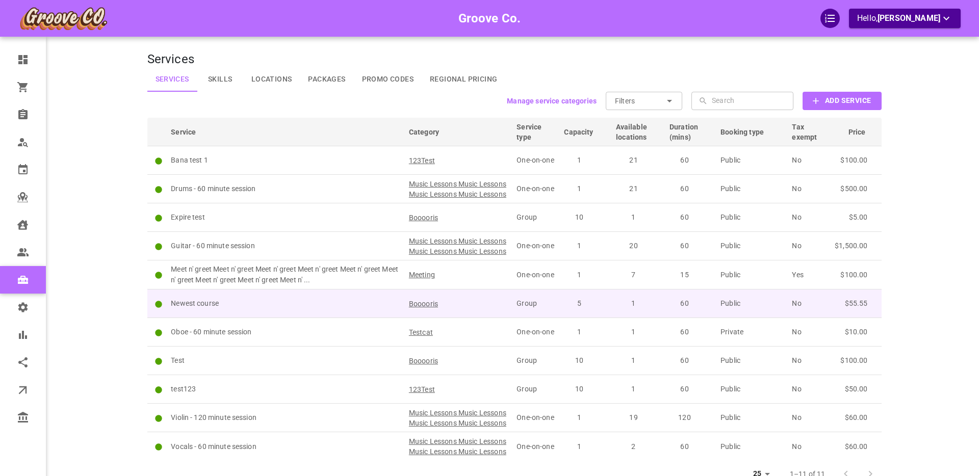
click at [277, 309] on p "Newest course" at bounding box center [285, 303] width 229 height 11
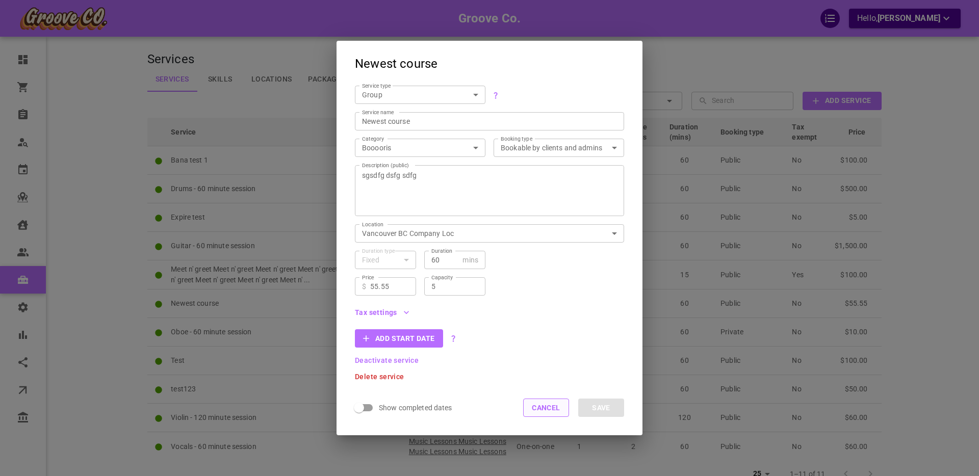
click at [564, 406] on button "Cancel" at bounding box center [546, 408] width 46 height 18
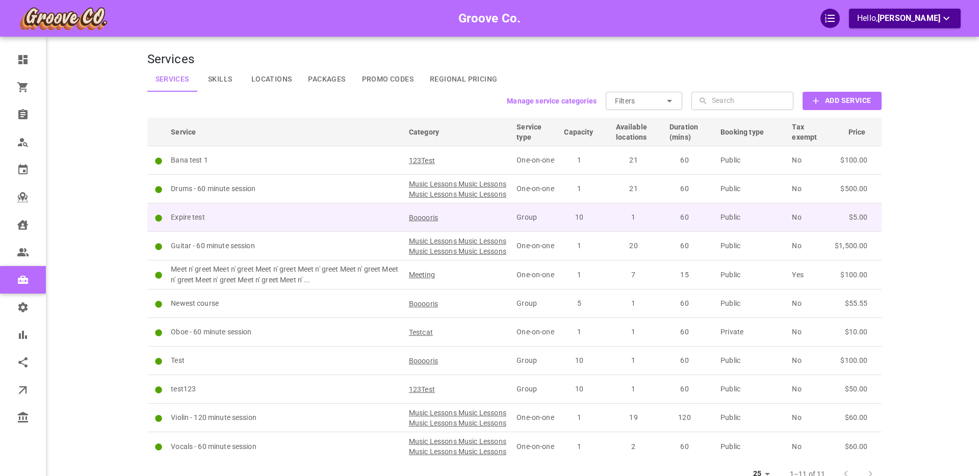
click at [254, 223] on p "Expire test" at bounding box center [285, 217] width 229 height 11
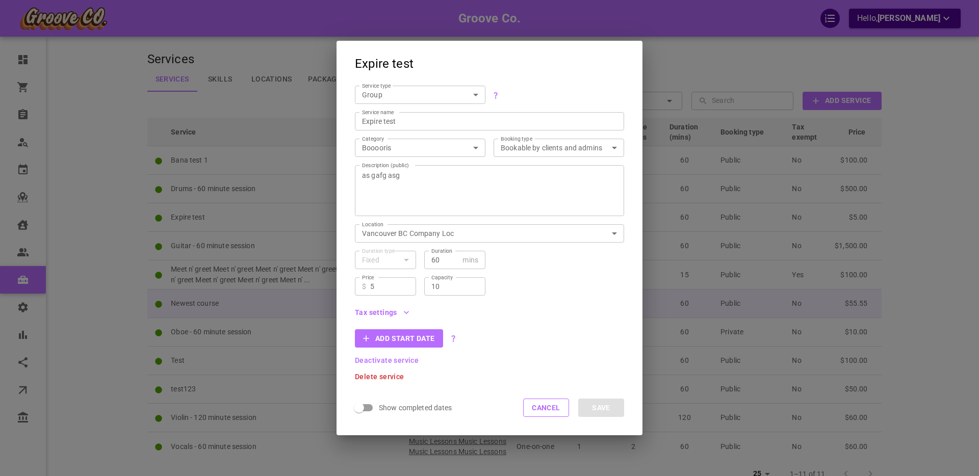
drag, startPoint x: 544, startPoint y: 408, endPoint x: 335, endPoint y: 333, distance: 221.5
click at [544, 408] on button "Cancel" at bounding box center [546, 408] width 46 height 18
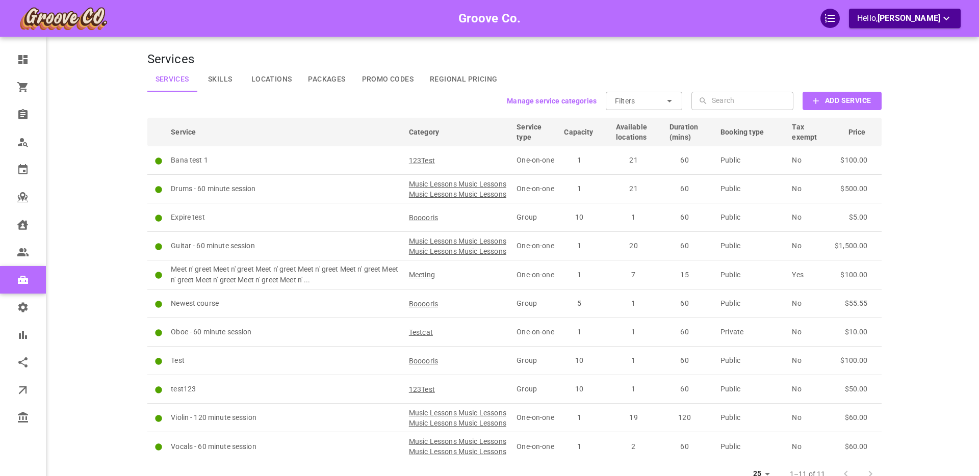
click at [122, 288] on div "Groove Co. Hello, Boris Sandford" at bounding box center [108, 259] width 80 height 489
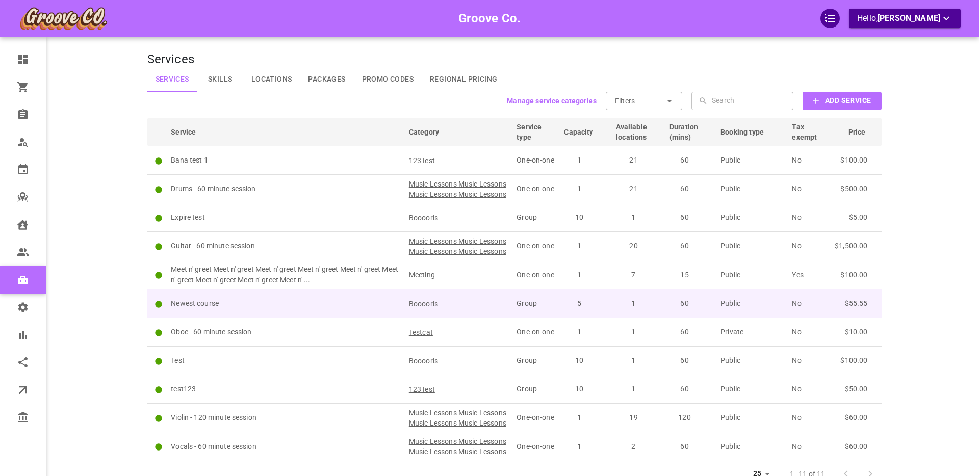
click at [309, 309] on p "Newest course" at bounding box center [285, 303] width 229 height 11
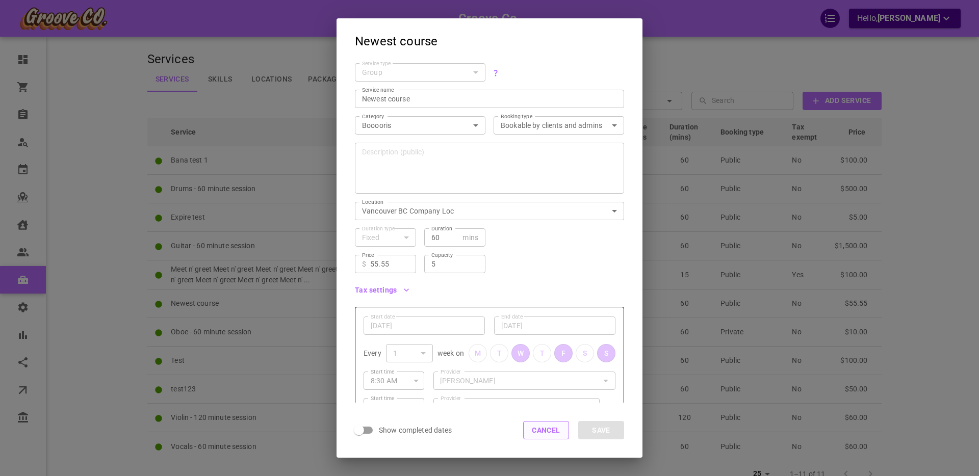
click at [531, 427] on button "Cancel" at bounding box center [546, 430] width 46 height 18
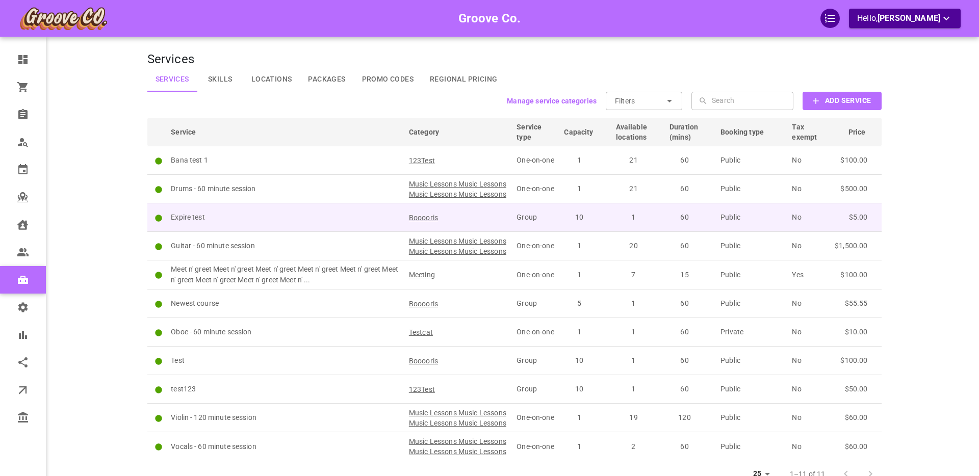
click at [262, 223] on p "Expire test" at bounding box center [285, 217] width 229 height 11
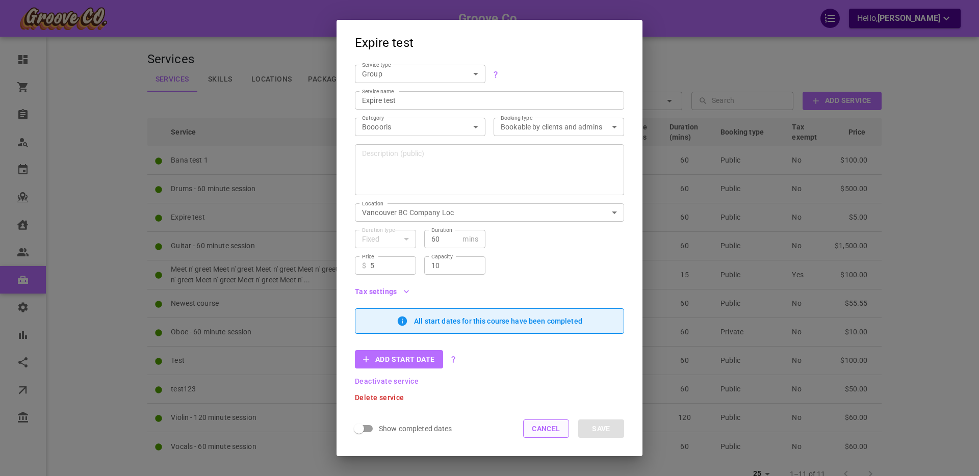
click at [545, 426] on button "Cancel" at bounding box center [546, 429] width 46 height 18
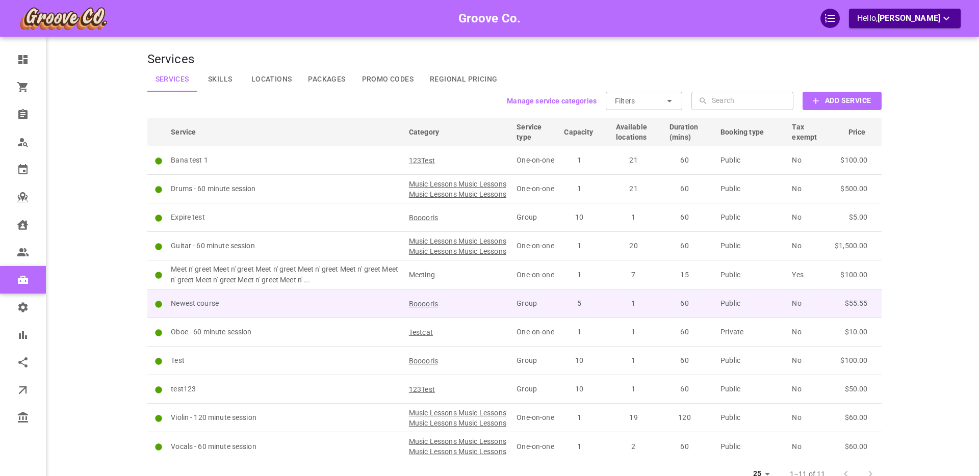
click at [223, 309] on p "Newest course" at bounding box center [285, 303] width 229 height 11
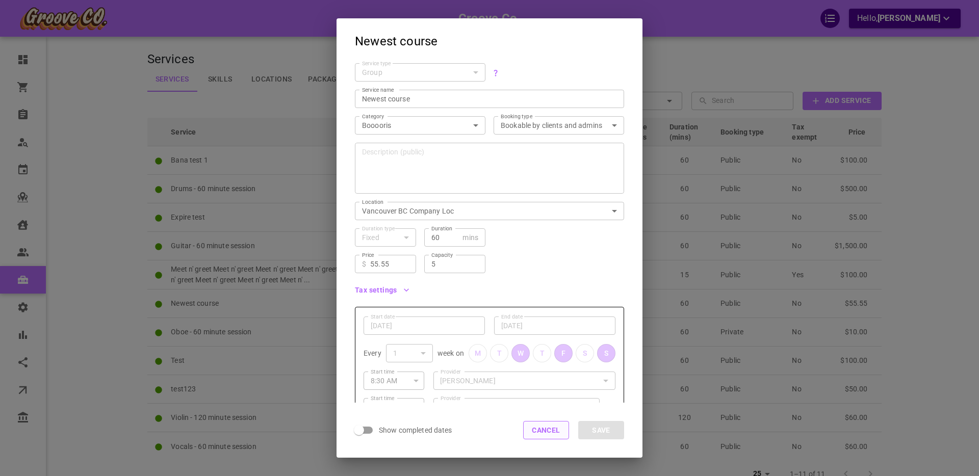
click at [542, 428] on button "Cancel" at bounding box center [546, 430] width 46 height 18
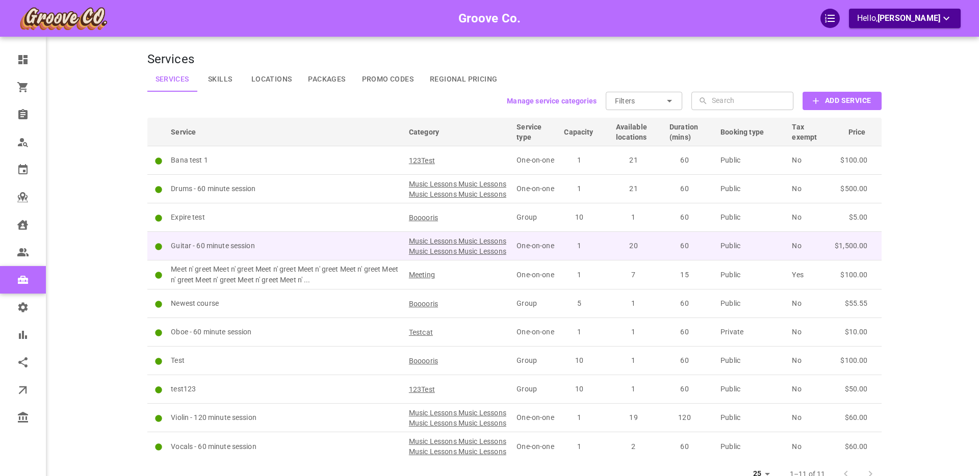
click at [206, 251] on p "Guitar - 60 minute session" at bounding box center [285, 246] width 229 height 11
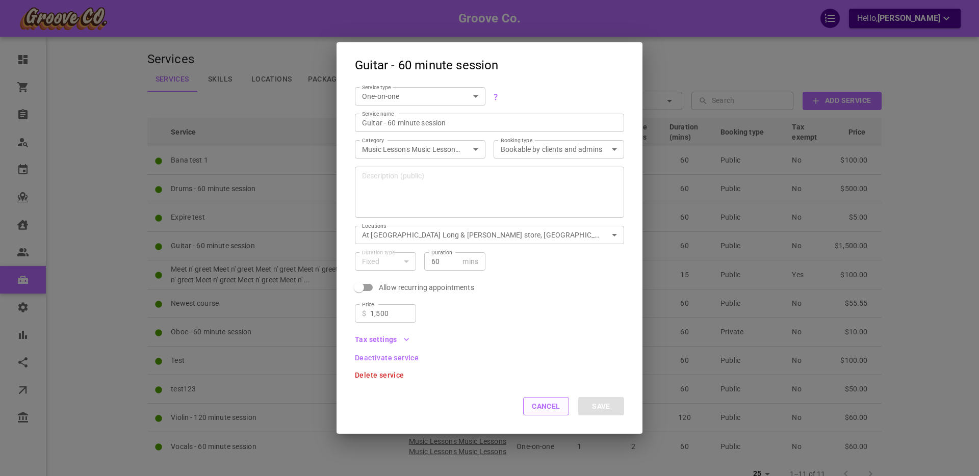
click at [544, 410] on button "Cancel" at bounding box center [546, 406] width 46 height 18
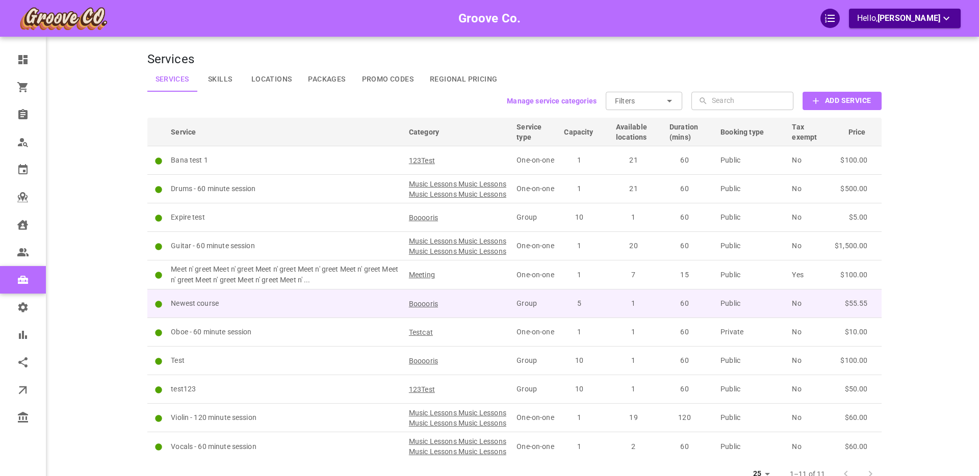
click at [260, 309] on p "Newest course" at bounding box center [285, 303] width 229 height 11
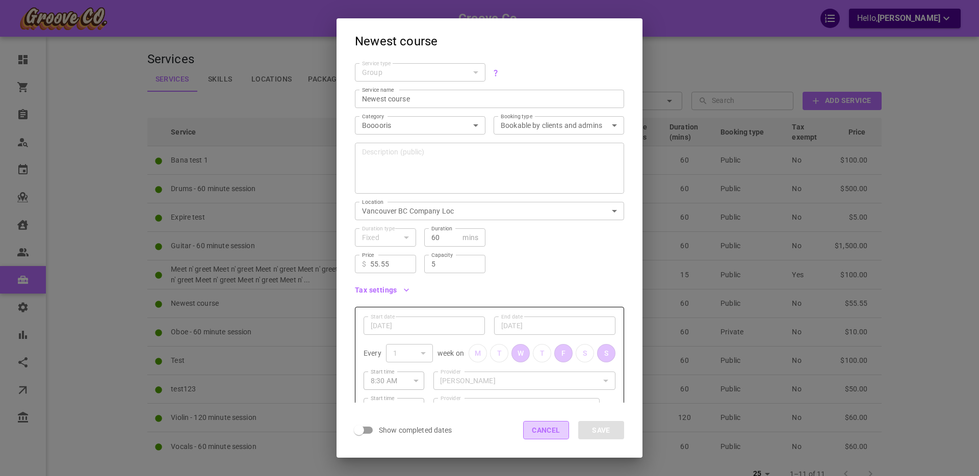
click at [555, 433] on button "Cancel" at bounding box center [546, 430] width 46 height 18
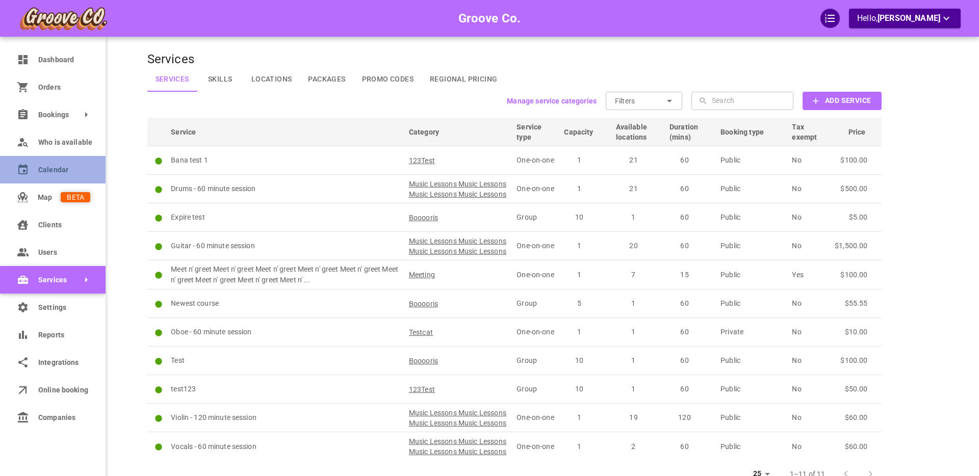
click at [39, 173] on span "Calendar" at bounding box center [64, 170] width 52 height 11
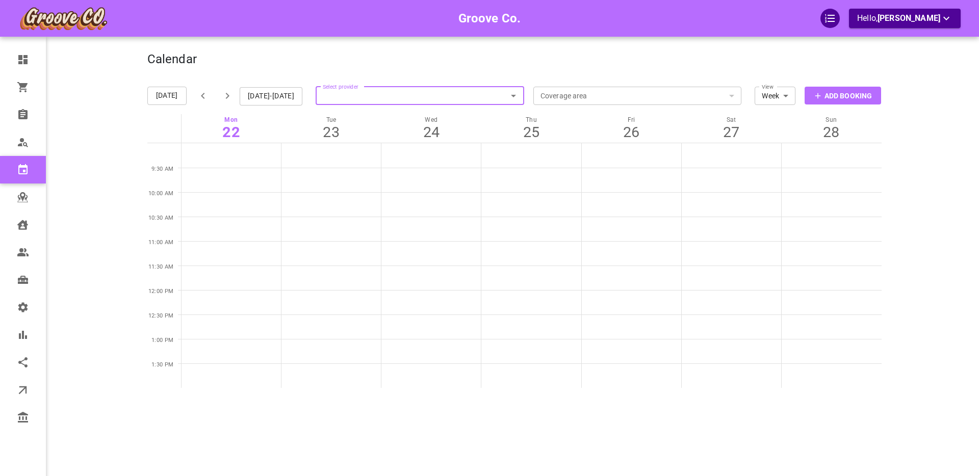
click at [286, 98] on button "[DATE]-[DATE]" at bounding box center [271, 96] width 63 height 18
click at [350, 95] on div "Select provider Select provider" at bounding box center [420, 96] width 209 height 37
click at [257, 93] on button "[DATE]-[DATE]" at bounding box center [271, 96] width 63 height 18
click at [258, 93] on button "[DATE]-[DATE]" at bounding box center [271, 96] width 63 height 18
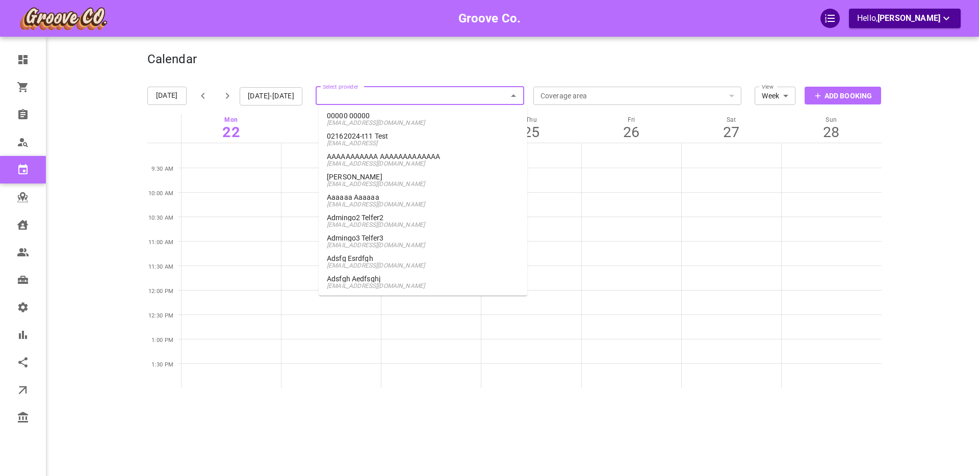
click at [363, 97] on div "Select provider Select provider" at bounding box center [420, 96] width 209 height 37
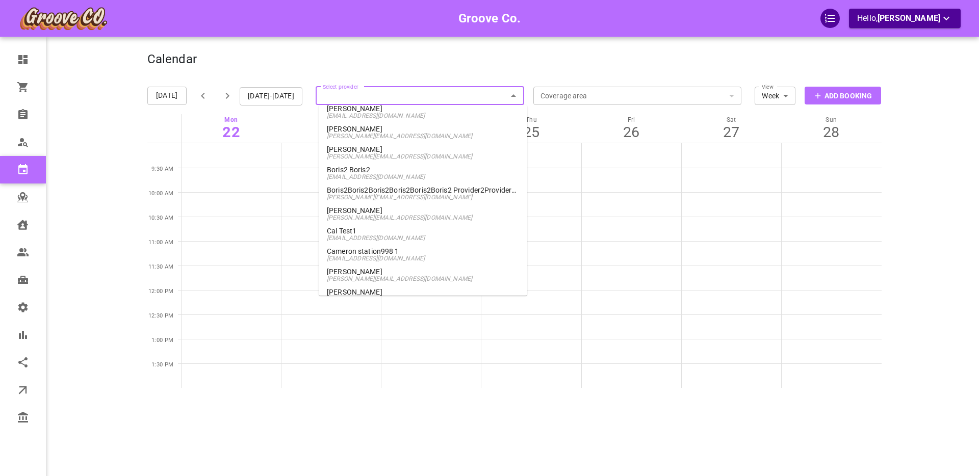
scroll to position [795, 0]
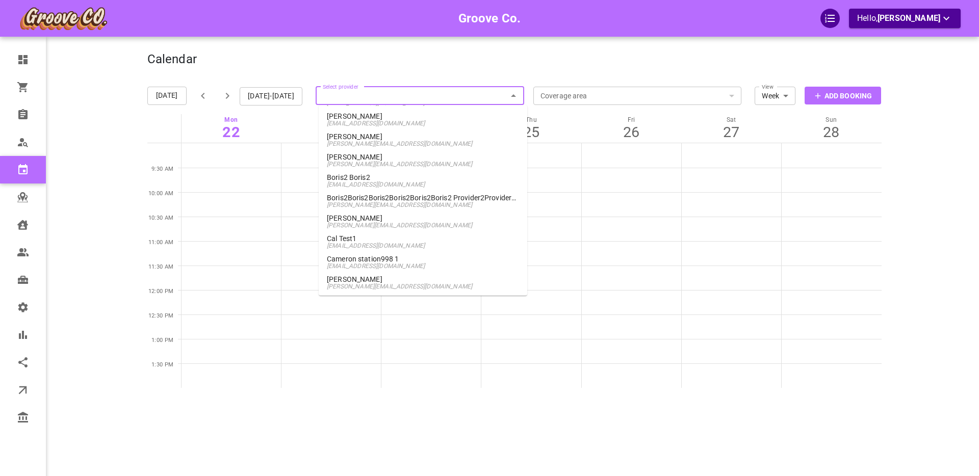
click at [367, 159] on p "[PERSON_NAME]" at bounding box center [423, 157] width 192 height 7
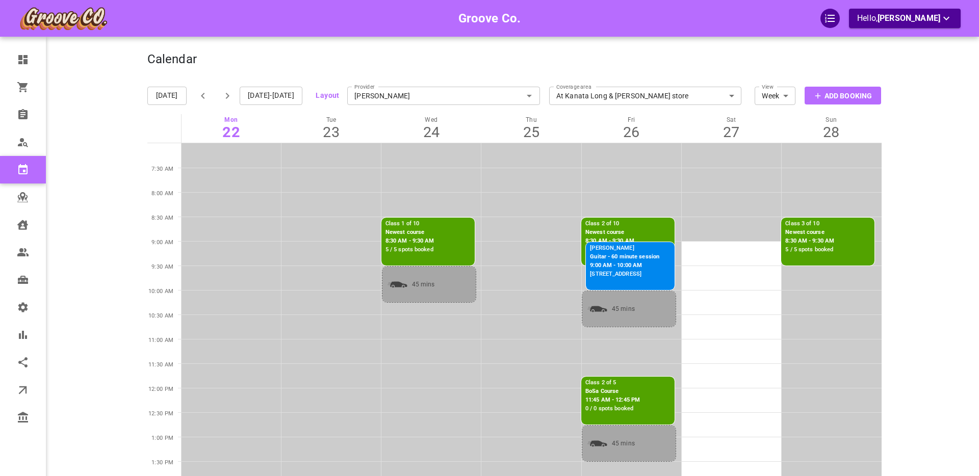
click at [368, 93] on input "[PERSON_NAME]" at bounding box center [443, 96] width 193 height 22
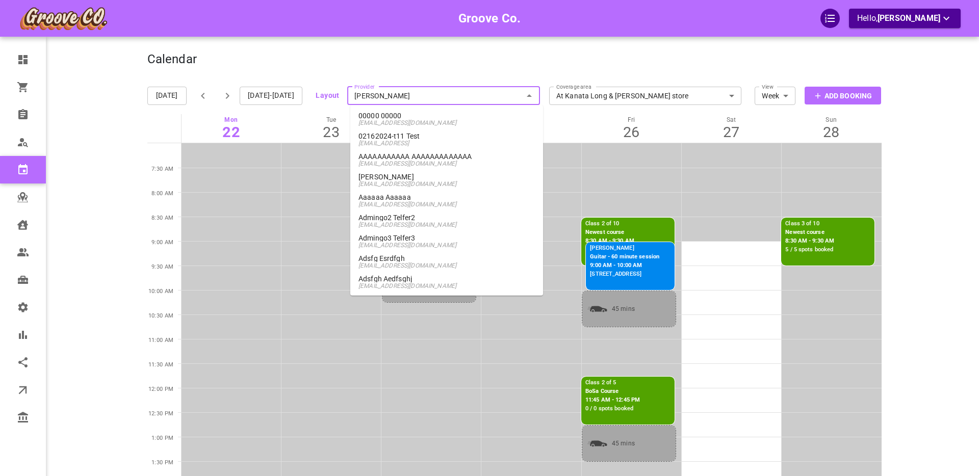
scroll to position [670, 0]
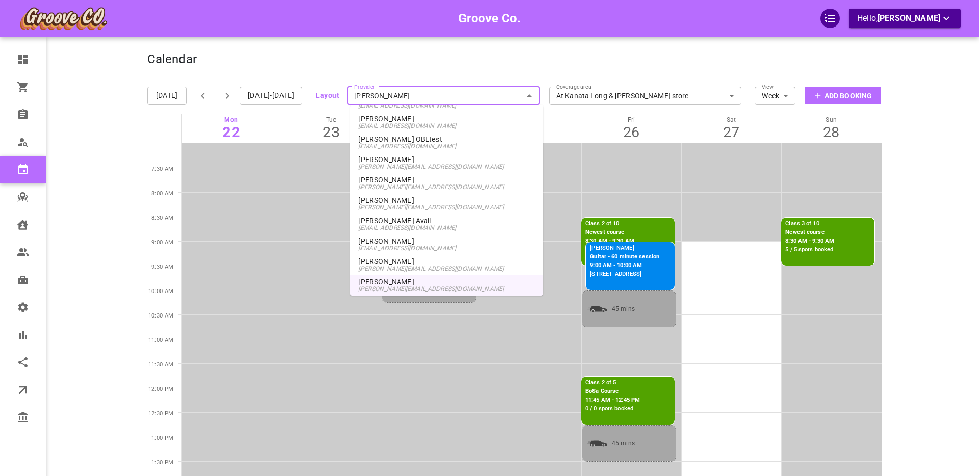
click at [419, 160] on p "[PERSON_NAME]" at bounding box center [447, 159] width 176 height 7
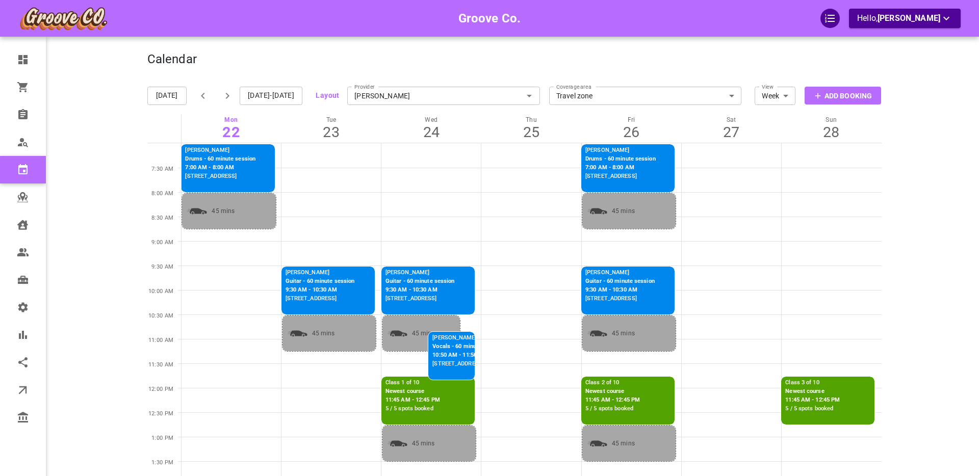
click at [263, 96] on button "[DATE]-[DATE]" at bounding box center [271, 96] width 63 height 18
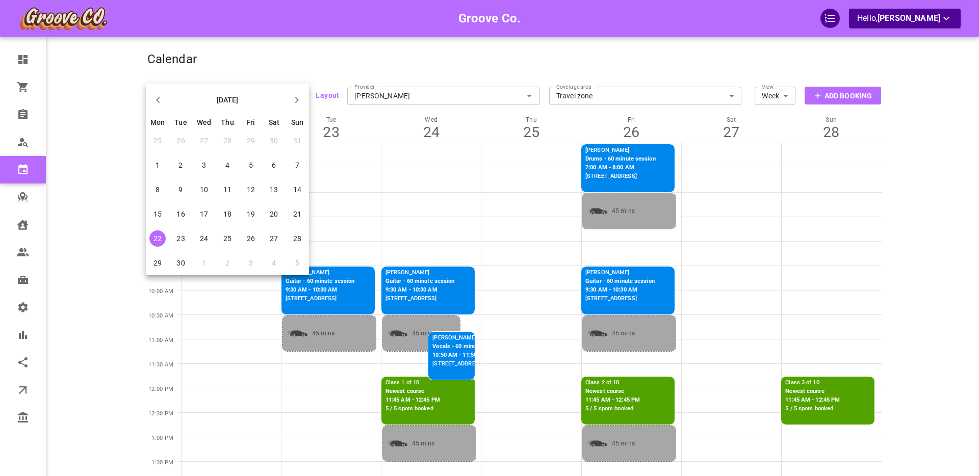
click at [295, 97] on icon "button" at bounding box center [297, 100] width 4 height 6
click at [203, 213] on span "22" at bounding box center [204, 214] width 8 height 8
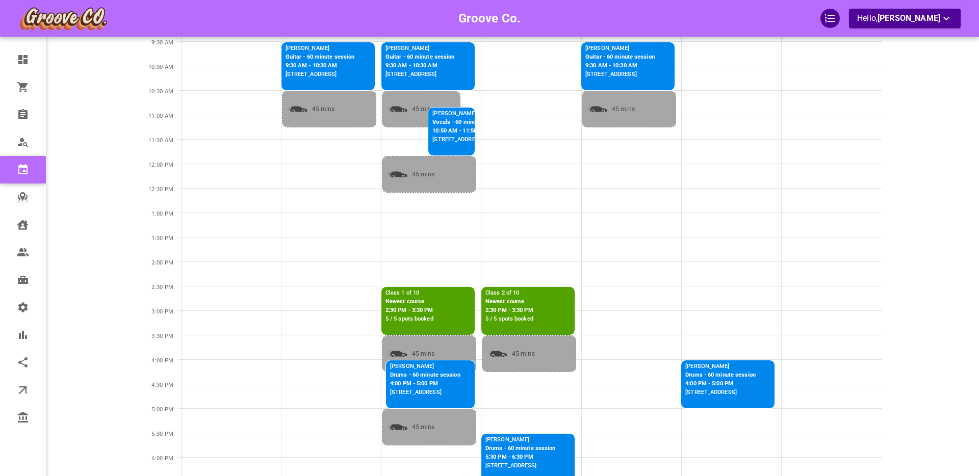
scroll to position [222, 0]
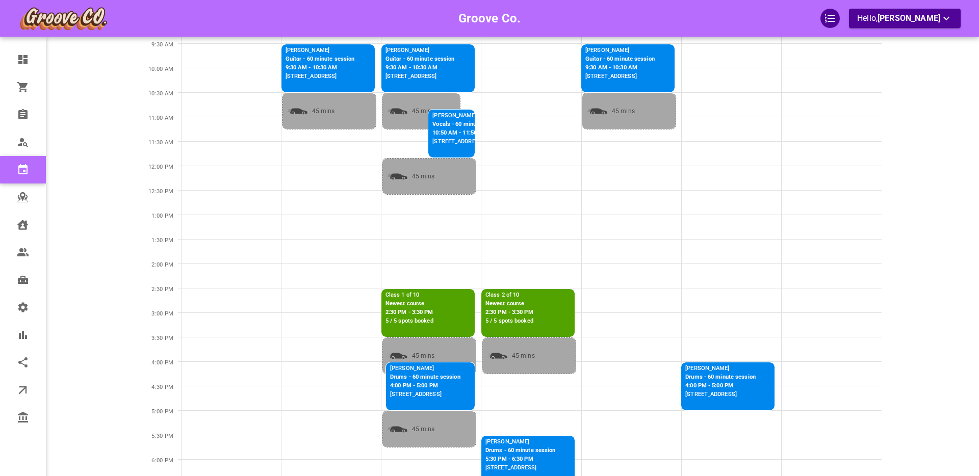
click at [408, 300] on p "Newest course" at bounding box center [410, 304] width 48 height 9
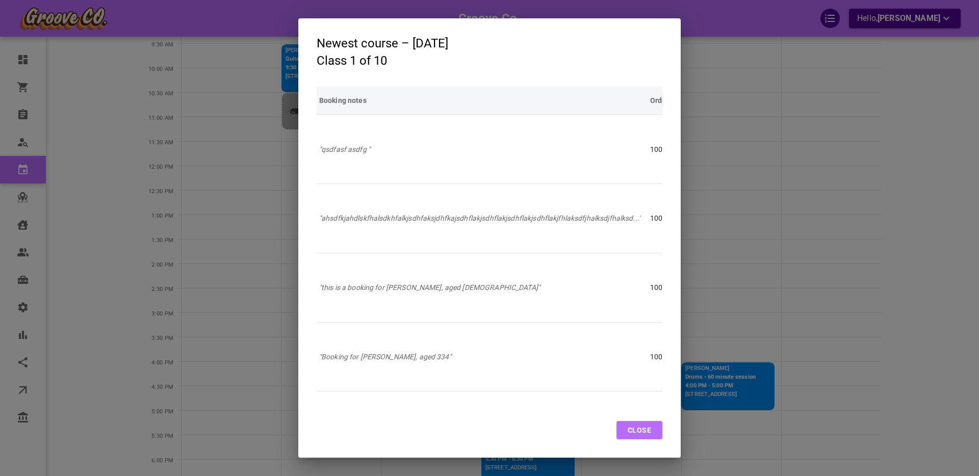
scroll to position [0, 180]
click at [646, 421] on button "Close" at bounding box center [640, 430] width 46 height 18
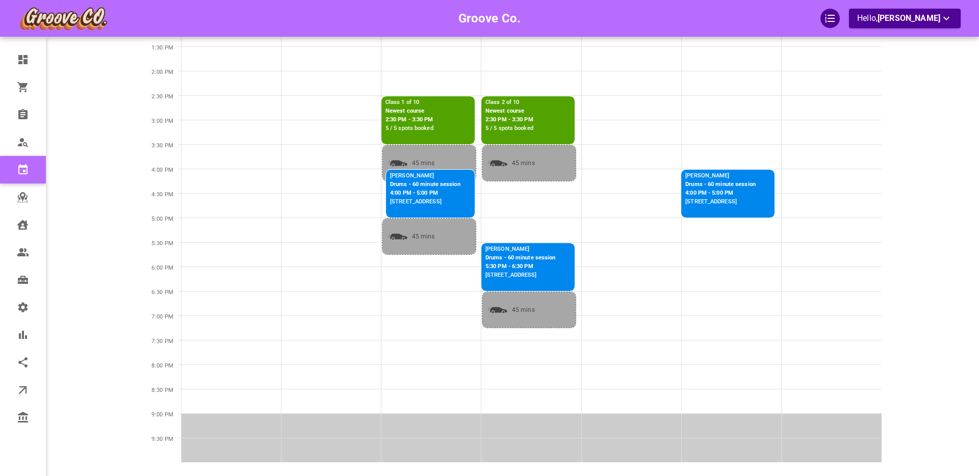
scroll to position [0, 0]
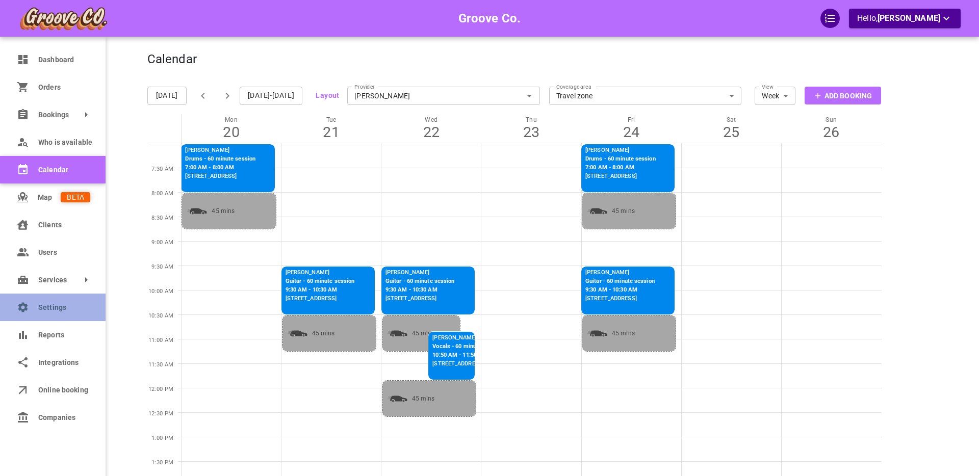
click at [27, 305] on icon at bounding box center [23, 307] width 10 height 10
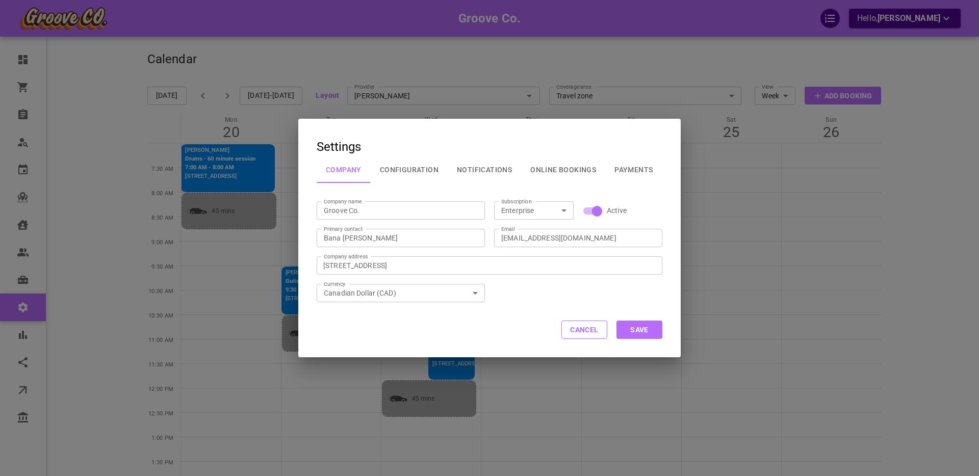
click at [478, 168] on button "Notifications" at bounding box center [484, 170] width 73 height 27
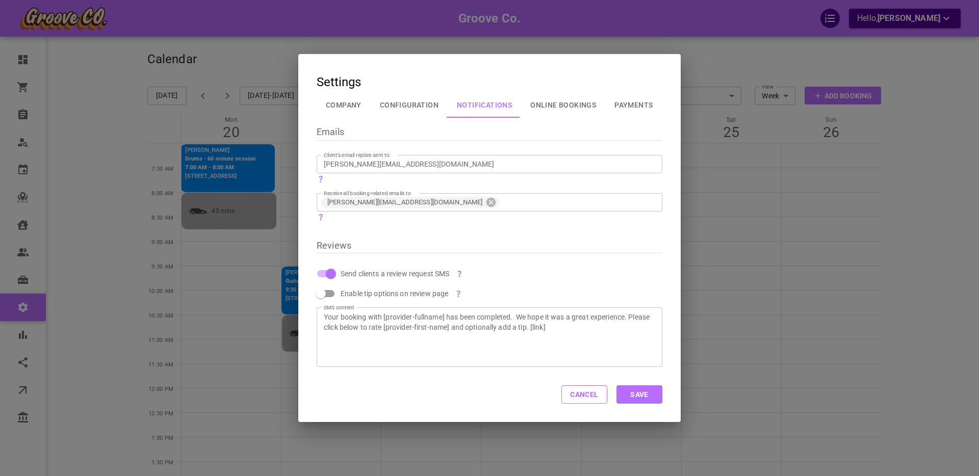
click at [585, 393] on button "Cancel" at bounding box center [585, 395] width 46 height 18
